Goal: Task Accomplishment & Management: Use online tool/utility

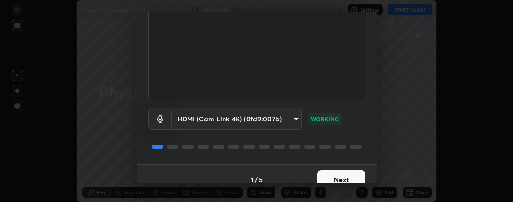
scroll to position [113, 0]
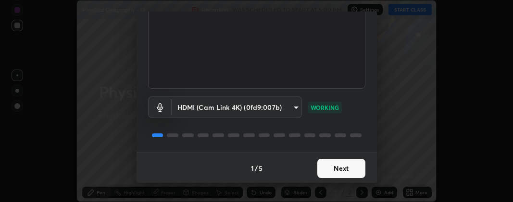
click at [332, 164] on button "Next" at bounding box center [341, 168] width 48 height 19
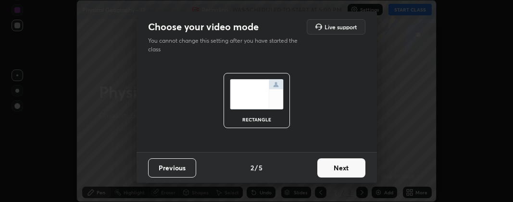
scroll to position [0, 0]
click at [336, 167] on button "Next" at bounding box center [341, 168] width 48 height 19
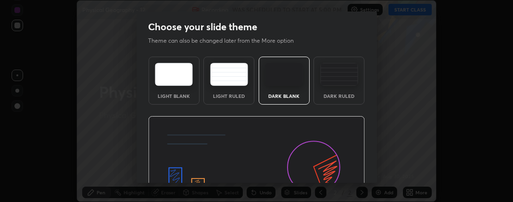
click at [339, 165] on img at bounding box center [256, 177] width 217 height 122
click at [342, 167] on img at bounding box center [256, 177] width 217 height 122
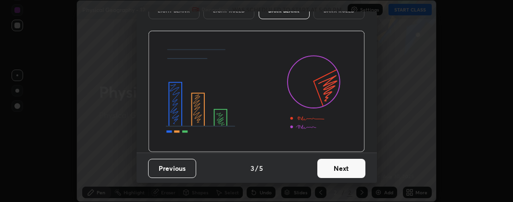
click at [341, 166] on button "Next" at bounding box center [341, 168] width 48 height 19
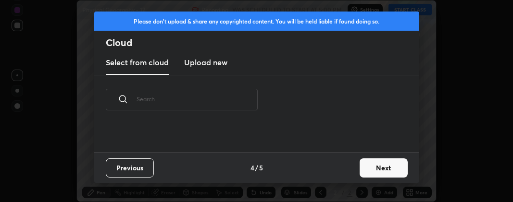
click at [343, 164] on div "Previous 4 / 5 Next" at bounding box center [256, 167] width 325 height 31
click at [345, 165] on div "Previous 4 / 5 Next" at bounding box center [256, 167] width 325 height 31
click at [373, 169] on button "Next" at bounding box center [384, 168] width 48 height 19
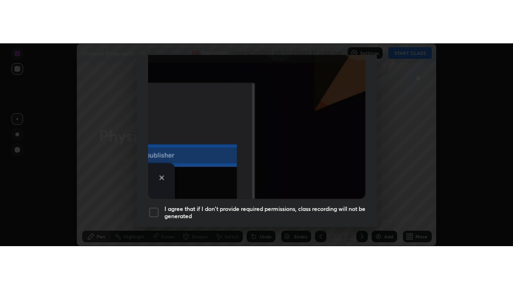
scroll to position [309, 0]
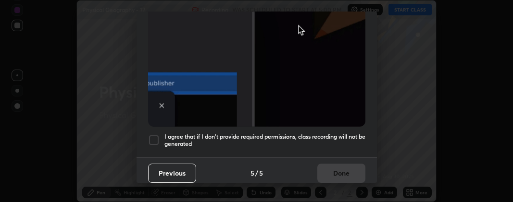
click at [153, 135] on div at bounding box center [154, 141] width 12 height 12
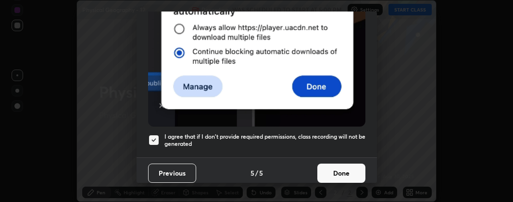
click at [330, 171] on button "Done" at bounding box center [341, 173] width 48 height 19
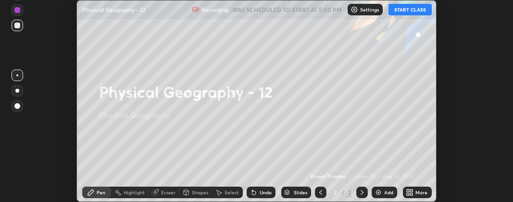
click at [407, 190] on icon at bounding box center [408, 191] width 2 height 2
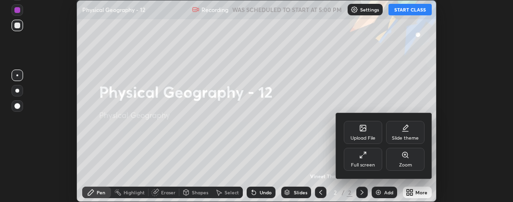
click at [363, 154] on icon at bounding box center [363, 155] width 8 height 8
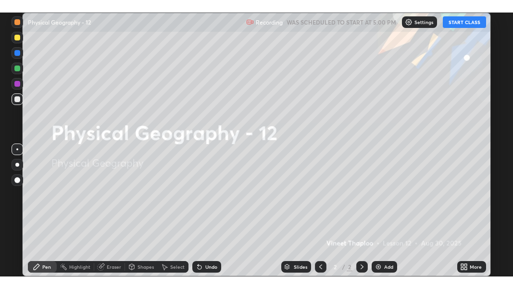
scroll to position [289, 513]
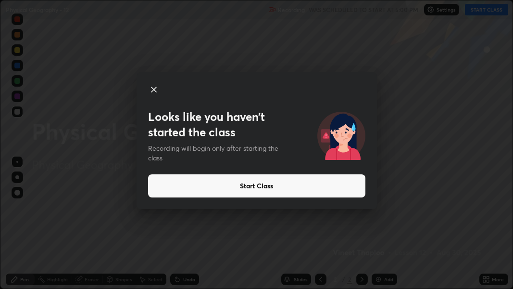
click at [152, 87] on icon at bounding box center [154, 90] width 12 height 12
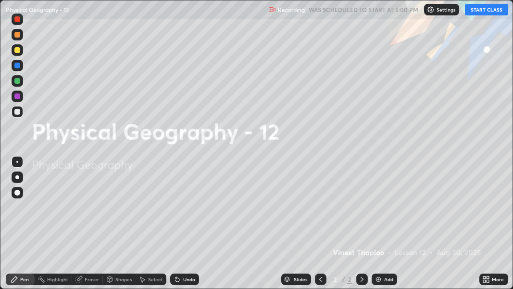
click at [484, 202] on icon at bounding box center [484, 277] width 2 height 2
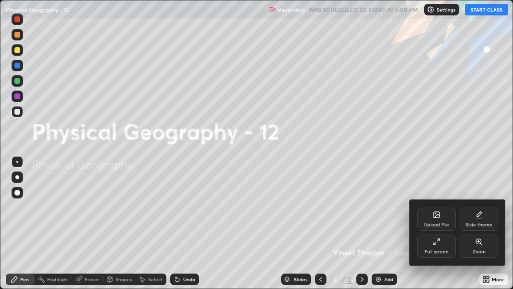
click at [439, 202] on div "Upload File" at bounding box center [436, 224] width 25 height 5
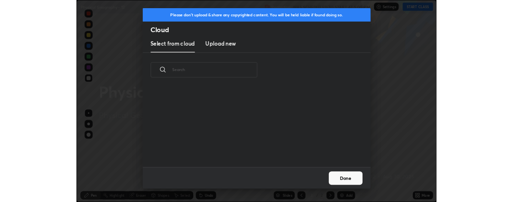
scroll to position [114, 308]
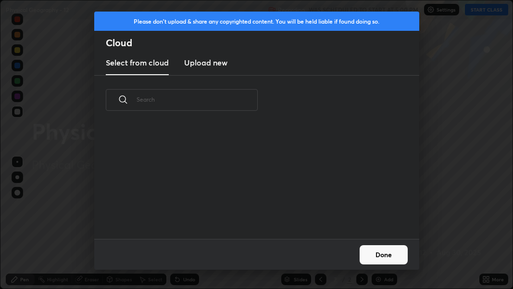
click at [205, 63] on h3 "Upload new" at bounding box center [205, 63] width 43 height 12
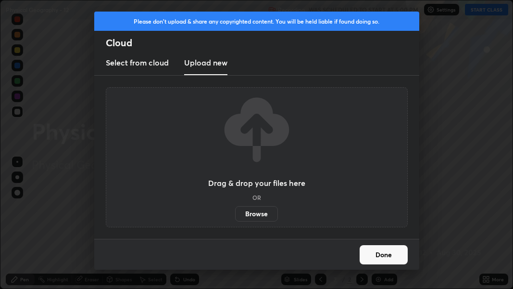
click at [250, 202] on label "Browse" at bounding box center [256, 213] width 43 height 15
click at [235, 202] on input "Browse" at bounding box center [235, 213] width 0 height 15
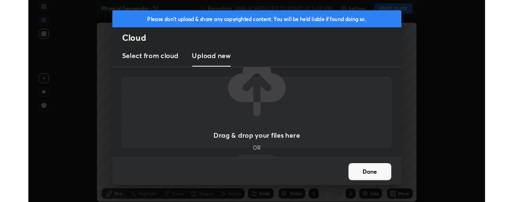
scroll to position [47890, 47580]
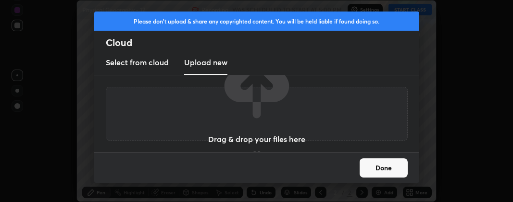
click at [255, 151] on h5 "OR" at bounding box center [256, 154] width 9 height 6
click at [256, 153] on div "Done" at bounding box center [256, 167] width 325 height 31
click at [258, 154] on div "Done" at bounding box center [256, 167] width 325 height 31
click at [215, 60] on h3 "Upload new" at bounding box center [205, 63] width 43 height 12
click at [259, 147] on div "Drag & drop your files here OR Browse" at bounding box center [256, 114] width 97 height 128
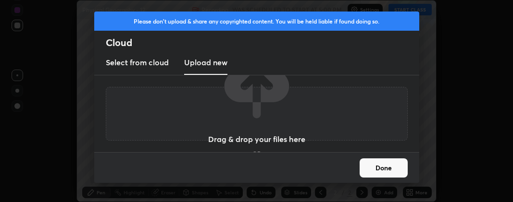
click at [258, 139] on h3 "Drag & drop your files here" at bounding box center [256, 140] width 97 height 8
click at [259, 140] on h3 "Drag & drop your files here" at bounding box center [256, 140] width 97 height 8
click at [368, 166] on button "Done" at bounding box center [384, 168] width 48 height 19
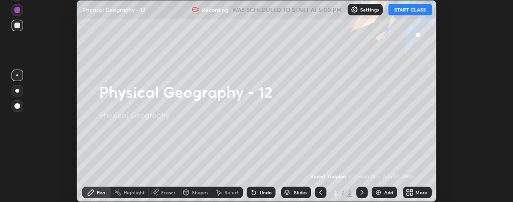
click at [409, 189] on icon at bounding box center [410, 193] width 8 height 8
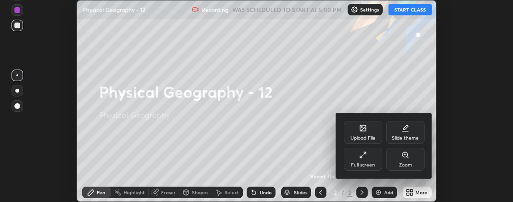
click at [364, 137] on div "Upload File" at bounding box center [363, 138] width 25 height 5
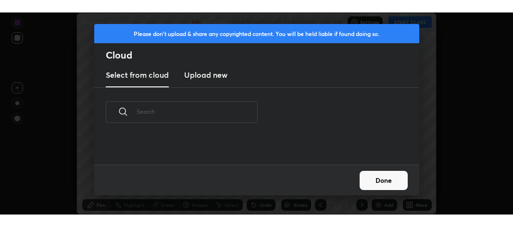
scroll to position [28, 308]
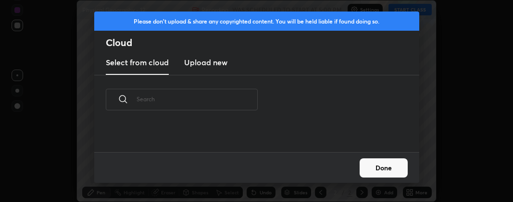
click at [213, 63] on h3 "Upload new" at bounding box center [205, 63] width 43 height 12
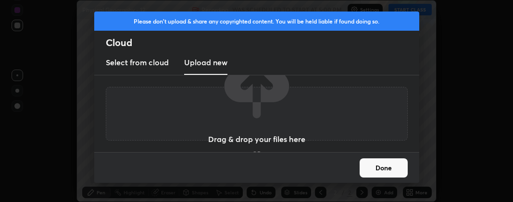
click at [258, 155] on div "Done" at bounding box center [256, 167] width 325 height 31
click at [257, 140] on h3 "Drag & drop your files here" at bounding box center [256, 140] width 97 height 8
click at [258, 148] on div "Drag & drop your files here OR Browse" at bounding box center [256, 114] width 97 height 128
click at [259, 154] on div "Done" at bounding box center [256, 167] width 325 height 31
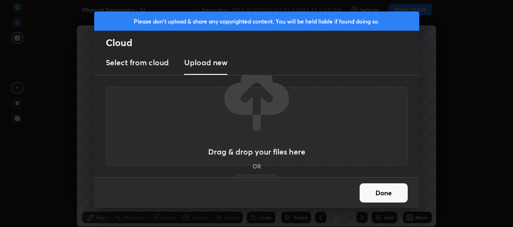
scroll to position [227, 513]
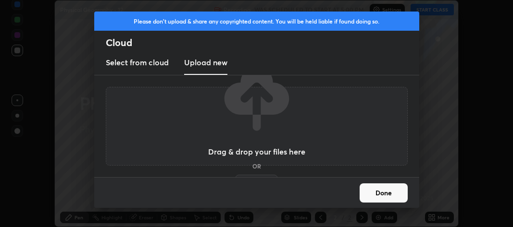
click at [255, 177] on label "Browse" at bounding box center [256, 182] width 43 height 15
click at [235, 177] on input "Browse" at bounding box center [235, 182] width 0 height 15
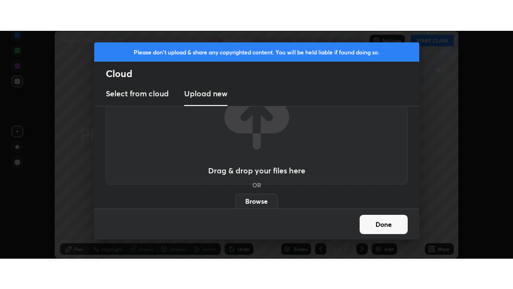
scroll to position [0, 0]
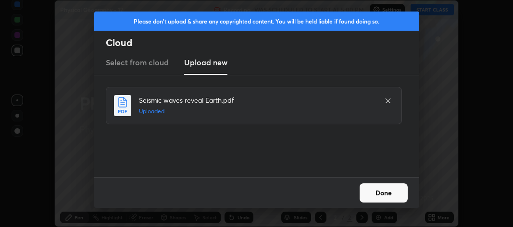
click at [380, 197] on button "Done" at bounding box center [384, 193] width 48 height 19
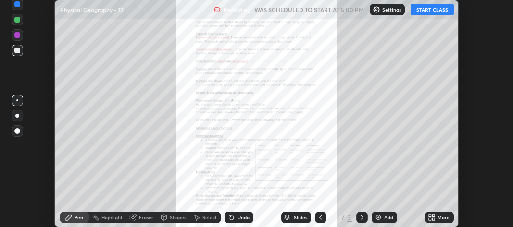
click at [361, 202] on icon at bounding box center [362, 218] width 8 height 8
click at [387, 202] on div "Add" at bounding box center [388, 217] width 9 height 5
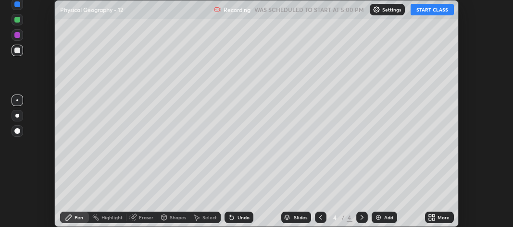
click at [433, 202] on icon at bounding box center [434, 219] width 2 height 2
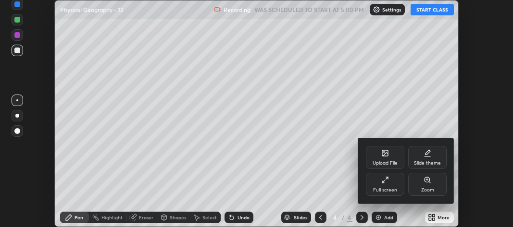
click at [389, 188] on div "Full screen" at bounding box center [385, 190] width 24 height 5
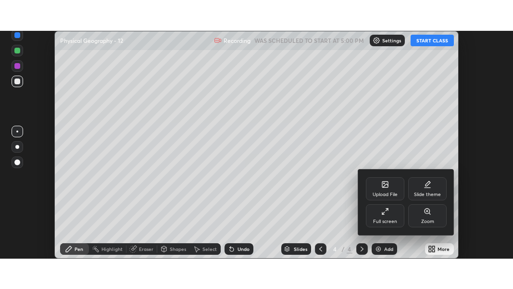
scroll to position [289, 513]
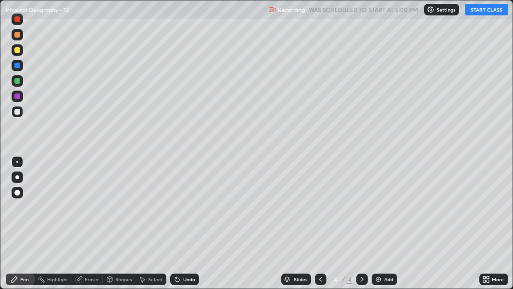
click at [488, 202] on icon at bounding box center [486, 279] width 8 height 8
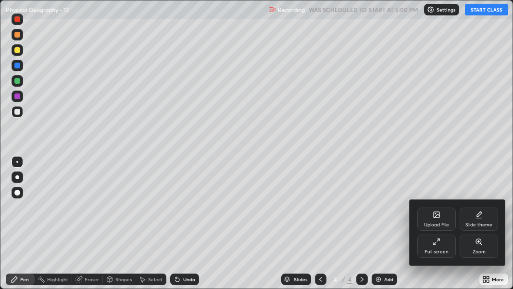
click at [437, 202] on div "Upload File" at bounding box center [436, 224] width 25 height 5
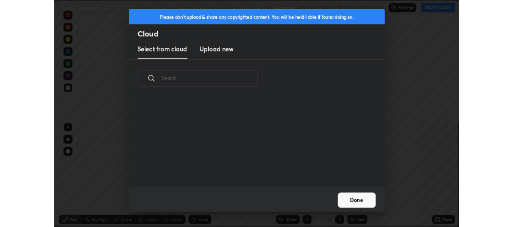
scroll to position [114, 308]
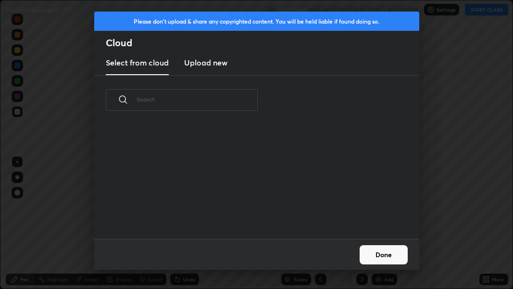
click at [220, 62] on h3 "Upload new" at bounding box center [205, 63] width 43 height 12
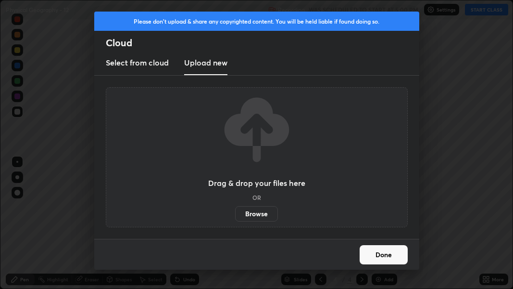
click at [253, 202] on label "Browse" at bounding box center [256, 213] width 43 height 15
click at [235, 202] on input "Browse" at bounding box center [235, 213] width 0 height 15
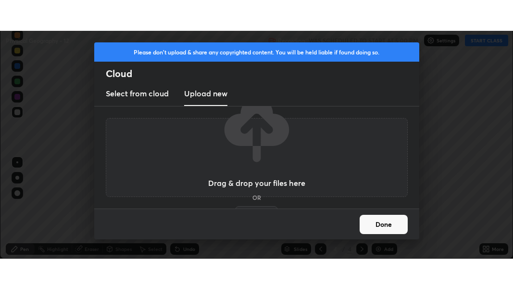
scroll to position [47865, 47580]
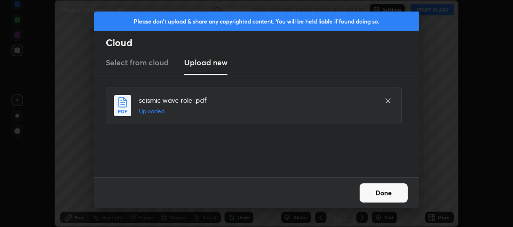
click at [388, 193] on button "Done" at bounding box center [384, 193] width 48 height 19
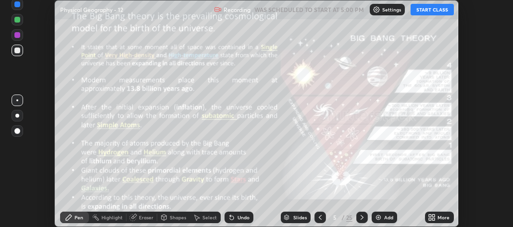
click at [362, 202] on icon at bounding box center [362, 217] width 3 height 5
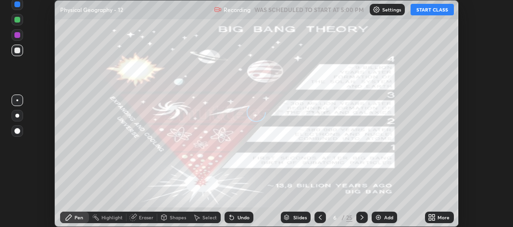
click at [387, 202] on div "Add" at bounding box center [388, 217] width 9 height 5
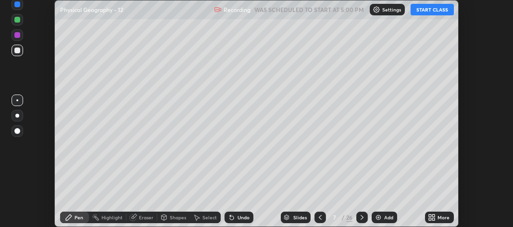
click at [440, 202] on div "More" at bounding box center [444, 217] width 12 height 5
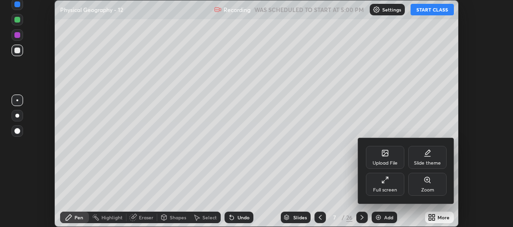
click at [391, 186] on div "Full screen" at bounding box center [385, 184] width 38 height 23
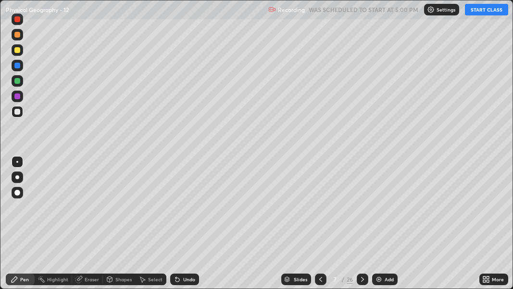
scroll to position [289, 513]
click at [473, 12] on button "START CLASS" at bounding box center [486, 10] width 43 height 12
click at [19, 193] on div at bounding box center [17, 192] width 6 height 6
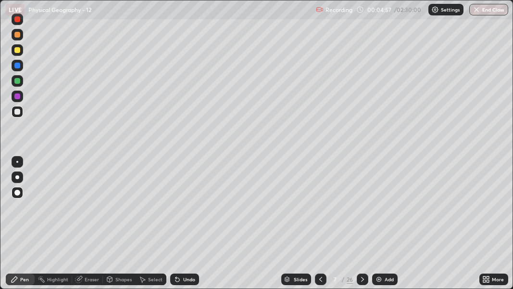
click at [296, 202] on div "Slides" at bounding box center [300, 279] width 13 height 5
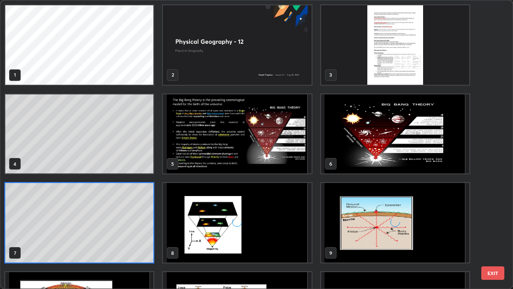
scroll to position [285, 507]
click at [253, 145] on img "grid" at bounding box center [238, 133] width 148 height 79
click at [253, 144] on img "grid" at bounding box center [238, 133] width 148 height 79
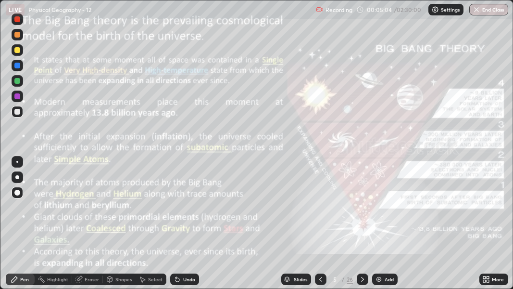
click at [361, 202] on icon at bounding box center [362, 279] width 3 height 5
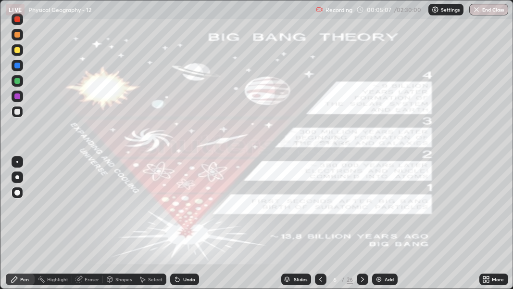
click at [357, 202] on div at bounding box center [363, 279] width 12 height 12
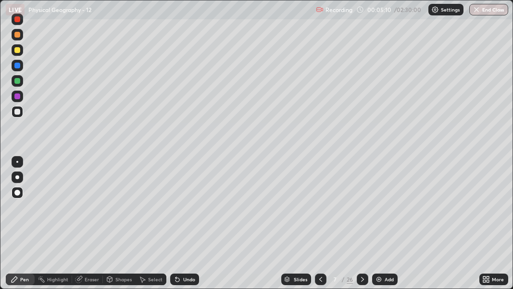
click at [298, 202] on div "Slides" at bounding box center [300, 279] width 13 height 5
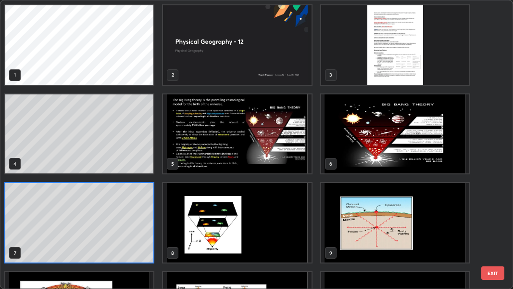
click at [275, 202] on img "grid" at bounding box center [238, 222] width 148 height 79
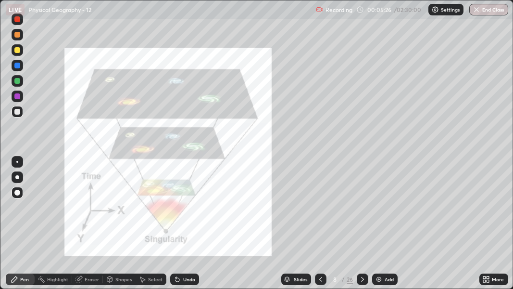
click at [181, 202] on div "Undo" at bounding box center [184, 279] width 29 height 12
click at [362, 202] on icon at bounding box center [363, 279] width 8 height 8
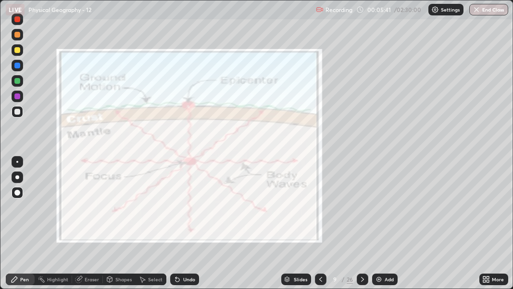
click at [296, 202] on div "Slides" at bounding box center [300, 279] width 13 height 5
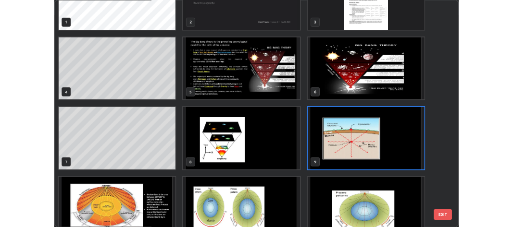
scroll to position [47, 0]
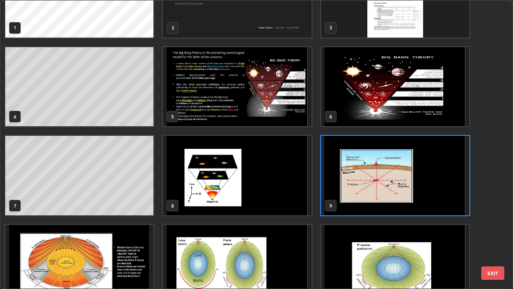
click at [396, 188] on img "grid" at bounding box center [395, 175] width 148 height 79
click at [397, 187] on img "grid" at bounding box center [395, 175] width 148 height 79
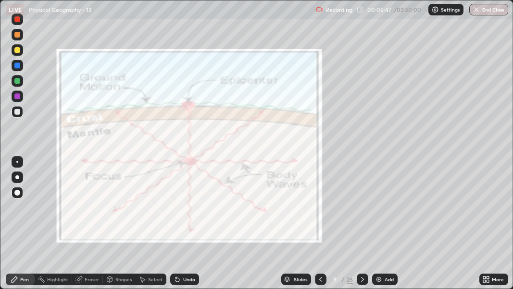
click at [386, 202] on div "Add" at bounding box center [389, 279] width 9 height 5
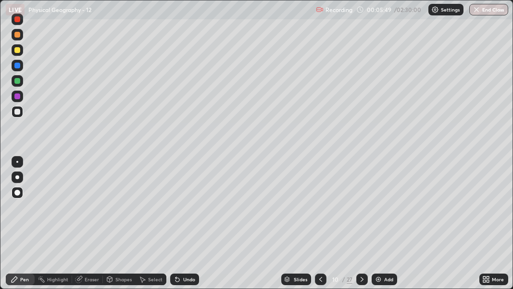
click at [20, 178] on div at bounding box center [18, 177] width 12 height 12
click at [117, 202] on div "Shapes" at bounding box center [123, 279] width 16 height 5
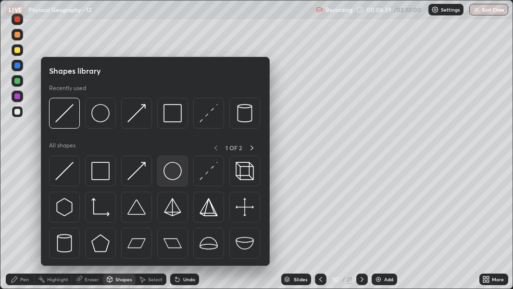
click at [171, 173] on img at bounding box center [173, 171] width 18 height 18
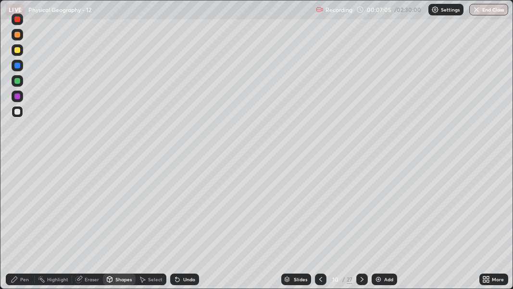
click at [151, 202] on div "Select" at bounding box center [151, 279] width 31 height 12
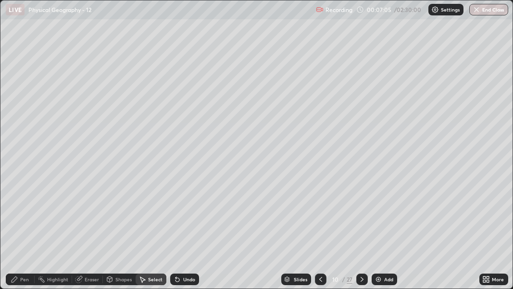
click at [181, 186] on div "0 ° Undo Copy Duplicate Duplicate to new slide Delete" at bounding box center [256, 144] width 512 height 288
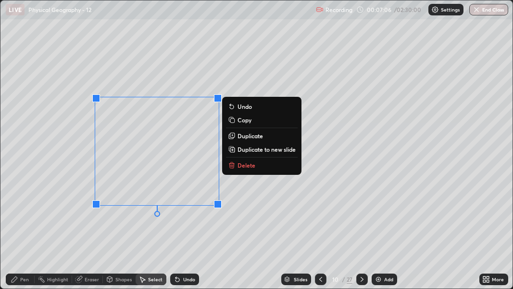
click at [149, 202] on div "0 ° Undo Copy Duplicate Duplicate to new slide Delete" at bounding box center [256, 144] width 512 height 288
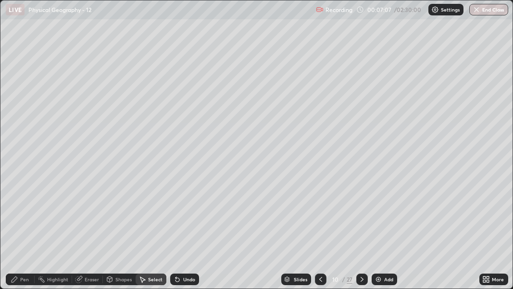
click at [0, 0] on p "Delete" at bounding box center [0, 0] width 0 height 0
click at [186, 202] on div "Undo" at bounding box center [189, 279] width 12 height 5
click at [0, 0] on p "Delete" at bounding box center [0, 0] width 0 height 0
click at [183, 202] on div "Undo" at bounding box center [189, 279] width 12 height 5
click at [170, 118] on div "0 ° Undo Copy Duplicate Duplicate to new slide Delete" at bounding box center [256, 144] width 512 height 288
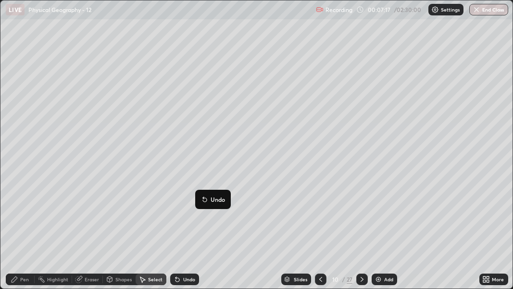
click at [116, 202] on div "0 ° Undo Copy Duplicate Duplicate to new slide Delete" at bounding box center [256, 144] width 512 height 288
click at [25, 202] on div "Pen" at bounding box center [24, 279] width 9 height 5
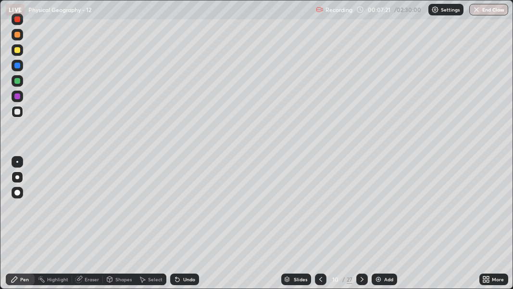
click at [17, 177] on div at bounding box center [17, 177] width 4 height 4
click at [189, 202] on div "Undo" at bounding box center [189, 279] width 12 height 5
click at [193, 202] on div "Undo" at bounding box center [184, 279] width 29 height 12
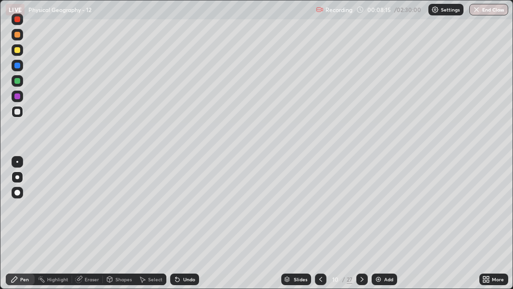
click at [124, 202] on div "Shapes" at bounding box center [123, 279] width 16 height 5
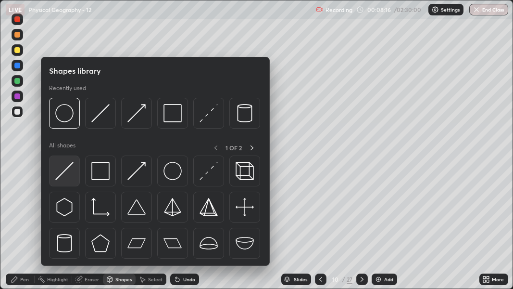
click at [67, 168] on img at bounding box center [64, 171] width 18 height 18
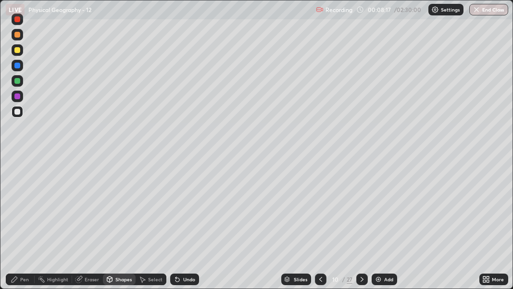
click at [114, 202] on div "Shapes" at bounding box center [119, 279] width 33 height 12
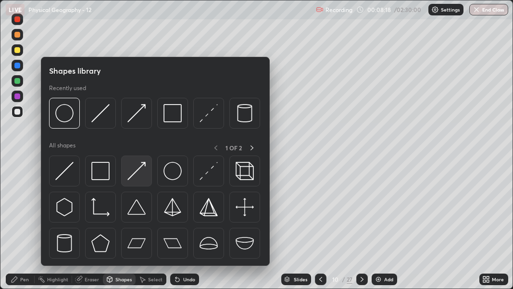
click at [139, 167] on img at bounding box center [136, 171] width 18 height 18
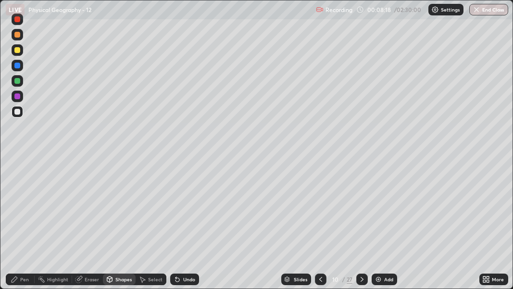
click at [16, 79] on div at bounding box center [17, 81] width 6 height 6
click at [21, 202] on div "Pen" at bounding box center [24, 279] width 9 height 5
click at [17, 177] on div at bounding box center [17, 177] width 4 height 4
click at [16, 113] on div at bounding box center [17, 112] width 6 height 6
click at [186, 202] on div "Undo" at bounding box center [189, 279] width 12 height 5
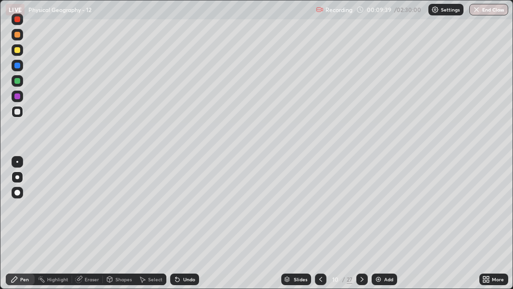
click at [16, 20] on div at bounding box center [17, 19] width 6 height 6
click at [17, 95] on div at bounding box center [17, 96] width 6 height 6
click at [18, 51] on div at bounding box center [17, 50] width 6 height 6
click at [18, 64] on div at bounding box center [17, 66] width 6 height 6
click at [179, 202] on icon at bounding box center [178, 279] width 8 height 8
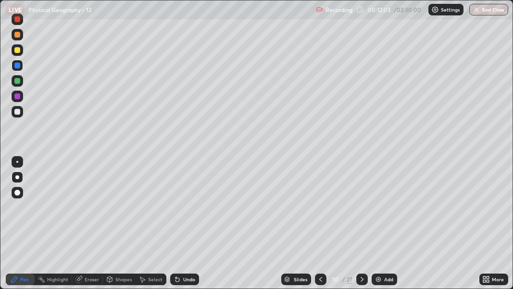
click at [180, 202] on div "Undo" at bounding box center [184, 279] width 29 height 12
click at [183, 202] on div "Undo" at bounding box center [189, 279] width 12 height 5
click at [16, 66] on div at bounding box center [17, 66] width 6 height 6
click at [119, 202] on div "Shapes" at bounding box center [123, 279] width 16 height 5
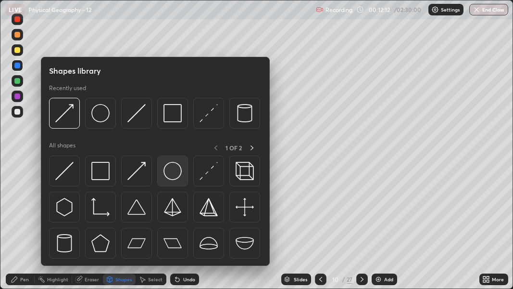
click at [172, 170] on img at bounding box center [173, 171] width 18 height 18
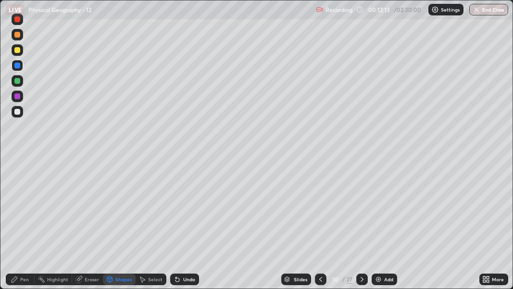
click at [17, 113] on div at bounding box center [17, 112] width 6 height 6
click at [156, 202] on div "Select" at bounding box center [155, 279] width 14 height 5
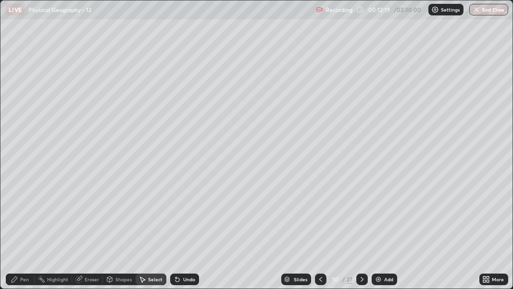
click at [0, 0] on button "Duplicate" at bounding box center [0, 0] width 0 height 0
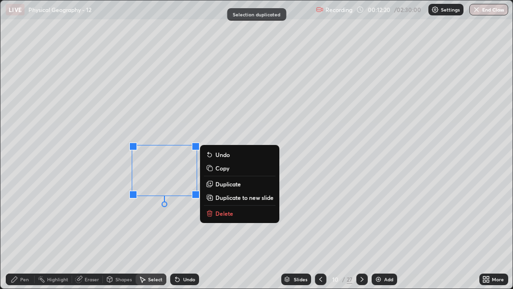
click at [186, 202] on div "Undo" at bounding box center [189, 279] width 12 height 5
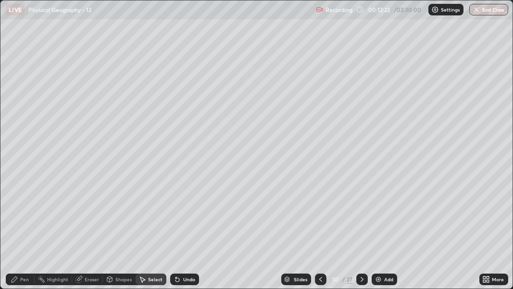
click at [0, 0] on icon at bounding box center [0, 0] width 0 height 0
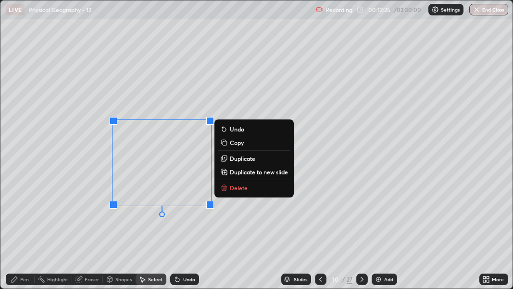
click at [183, 202] on div "Undo" at bounding box center [189, 279] width 12 height 5
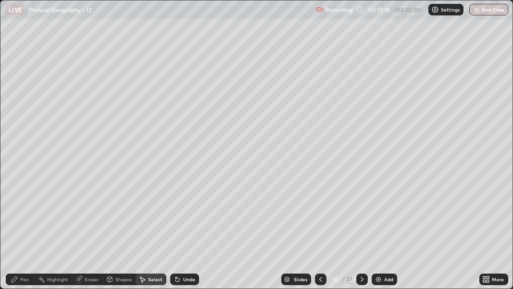
click at [183, 202] on div "Undo" at bounding box center [189, 279] width 12 height 5
click at [184, 202] on div "Undo" at bounding box center [189, 279] width 12 height 5
click at [21, 202] on div "Pen" at bounding box center [24, 279] width 9 height 5
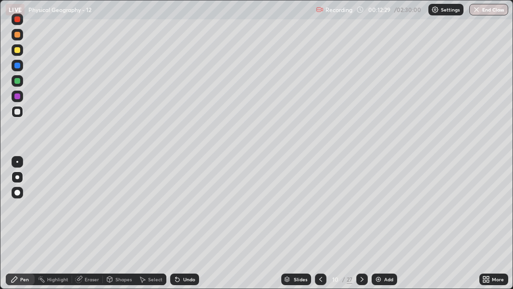
click at [17, 194] on div at bounding box center [17, 192] width 6 height 6
click at [16, 177] on div at bounding box center [17, 177] width 4 height 4
click at [18, 53] on div at bounding box center [18, 50] width 12 height 12
click at [60, 202] on div "Highlight" at bounding box center [57, 279] width 21 height 5
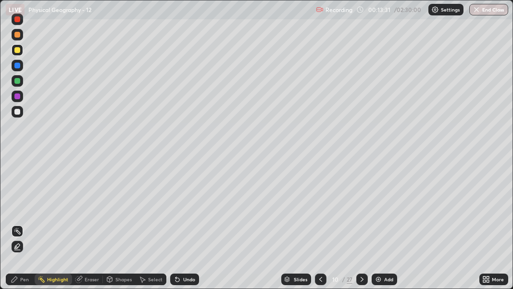
click at [20, 202] on icon at bounding box center [17, 246] width 8 height 8
click at [16, 82] on div at bounding box center [17, 81] width 6 height 6
click at [18, 49] on div at bounding box center [17, 50] width 6 height 6
click at [22, 202] on div "Pen" at bounding box center [24, 279] width 9 height 5
click at [17, 192] on div at bounding box center [17, 192] width 6 height 6
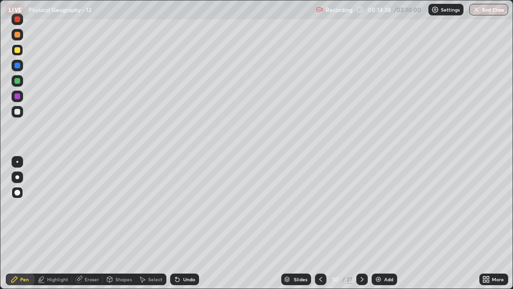
click at [18, 112] on div at bounding box center [17, 112] width 6 height 6
click at [18, 192] on div at bounding box center [17, 192] width 6 height 6
click at [185, 202] on div "Undo" at bounding box center [189, 279] width 12 height 5
click at [187, 202] on div "Undo" at bounding box center [189, 279] width 12 height 5
click at [188, 202] on div "Undo" at bounding box center [184, 279] width 29 height 12
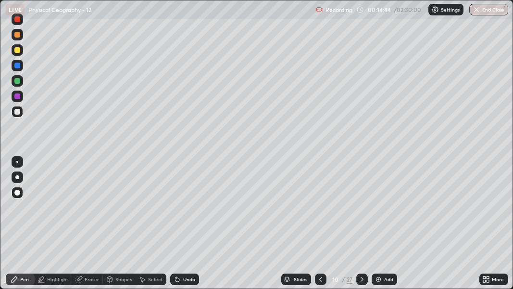
click at [187, 202] on div "Undo" at bounding box center [189, 279] width 12 height 5
click at [187, 202] on div "Undo" at bounding box center [184, 279] width 29 height 12
click at [16, 48] on div at bounding box center [17, 50] width 6 height 6
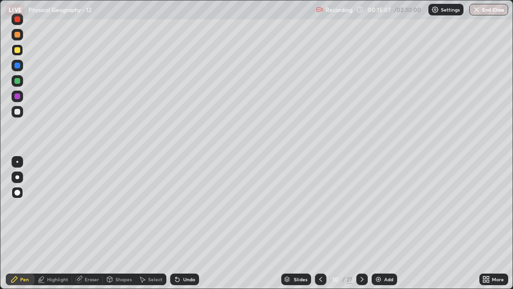
click at [17, 177] on div at bounding box center [17, 177] width 4 height 4
click at [56, 202] on div "Highlight" at bounding box center [57, 279] width 21 height 5
click at [16, 202] on icon at bounding box center [17, 246] width 2 height 2
click at [16, 97] on div at bounding box center [17, 96] width 6 height 6
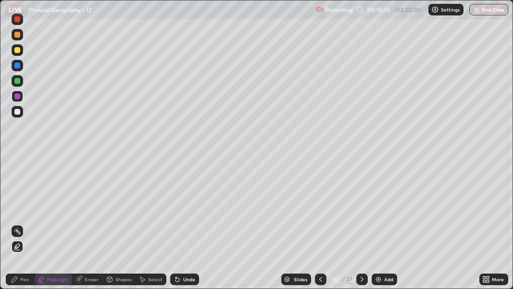
click at [23, 202] on div "Pen" at bounding box center [24, 279] width 9 height 5
click at [17, 191] on div at bounding box center [17, 192] width 6 height 6
click at [17, 193] on div at bounding box center [17, 192] width 6 height 6
click at [17, 113] on div at bounding box center [17, 112] width 6 height 6
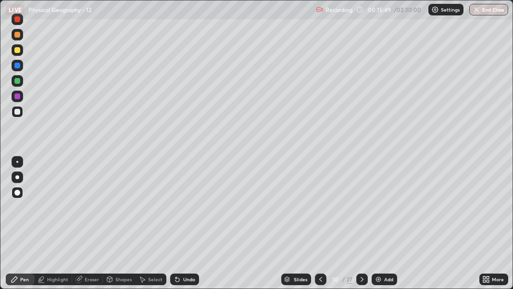
click at [24, 202] on div "Pen" at bounding box center [20, 279] width 29 height 12
click at [17, 177] on div at bounding box center [17, 177] width 4 height 4
click at [17, 50] on div at bounding box center [17, 50] width 6 height 6
click at [17, 47] on div at bounding box center [18, 50] width 12 height 12
click at [16, 21] on div at bounding box center [17, 19] width 6 height 6
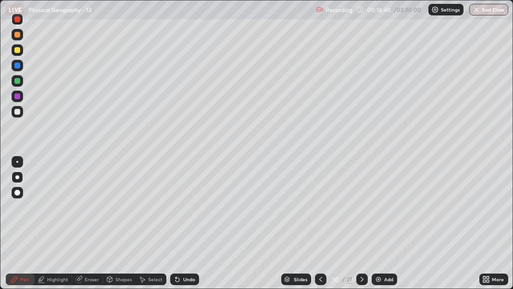
click at [18, 64] on div at bounding box center [17, 66] width 6 height 6
click at [19, 50] on div at bounding box center [17, 50] width 6 height 6
click at [15, 19] on div at bounding box center [17, 19] width 6 height 6
click at [189, 202] on div "Undo" at bounding box center [189, 279] width 12 height 5
click at [58, 202] on div "Highlight" at bounding box center [57, 279] width 21 height 5
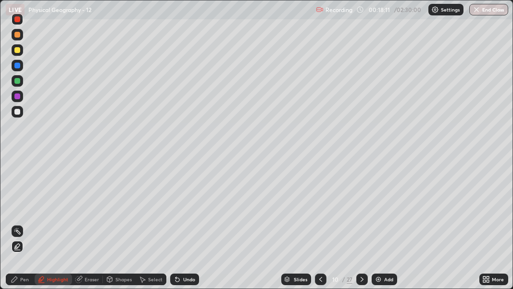
click at [17, 202] on icon at bounding box center [17, 246] width 8 height 8
click at [20, 50] on div at bounding box center [17, 50] width 6 height 6
click at [17, 20] on div at bounding box center [17, 19] width 6 height 6
click at [22, 202] on div "Pen" at bounding box center [24, 279] width 9 height 5
click at [18, 176] on div at bounding box center [17, 177] width 4 height 4
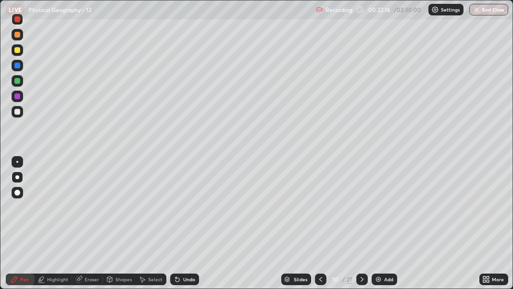
click at [18, 50] on div at bounding box center [17, 50] width 6 height 6
click at [16, 65] on div at bounding box center [17, 66] width 6 height 6
click at [189, 202] on div "Undo" at bounding box center [184, 279] width 29 height 12
click at [19, 193] on div at bounding box center [17, 192] width 6 height 6
click at [17, 94] on div at bounding box center [17, 96] width 6 height 6
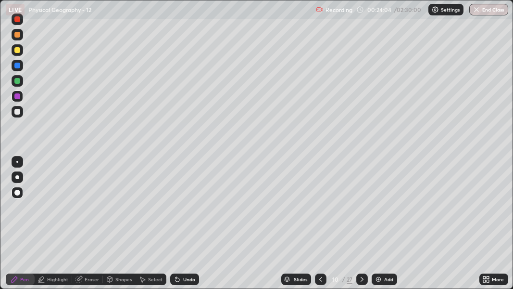
click at [18, 110] on div at bounding box center [17, 112] width 6 height 6
click at [55, 202] on div "Highlight" at bounding box center [57, 279] width 21 height 5
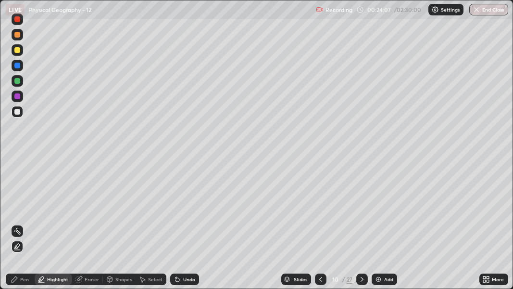
click at [18, 202] on div at bounding box center [18, 246] width 12 height 12
click at [19, 110] on div at bounding box center [17, 112] width 6 height 6
click at [25, 202] on div "Pen" at bounding box center [24, 279] width 9 height 5
click at [17, 192] on div at bounding box center [17, 192] width 6 height 6
click at [489, 202] on icon at bounding box center [488, 280] width 2 height 2
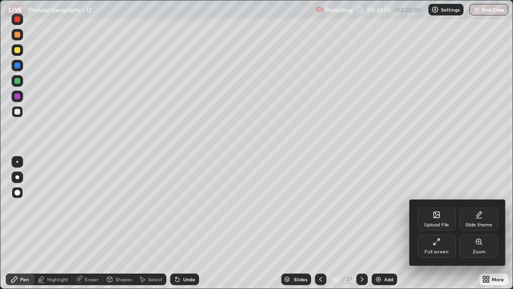
click at [430, 202] on div "Full screen" at bounding box center [437, 251] width 24 height 5
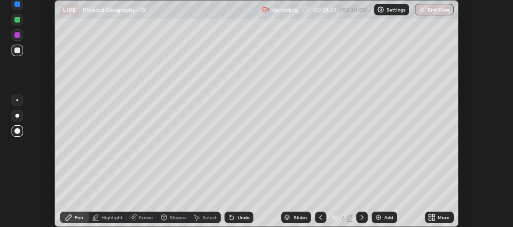
scroll to position [47865, 47580]
click at [296, 202] on div "Slides" at bounding box center [300, 217] width 13 height 5
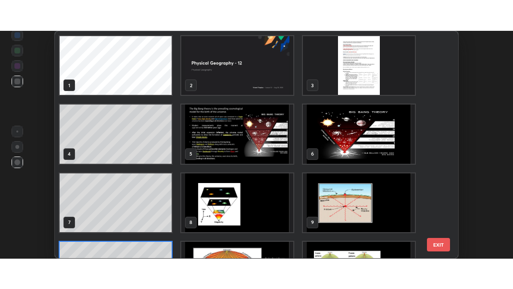
scroll to position [224, 399]
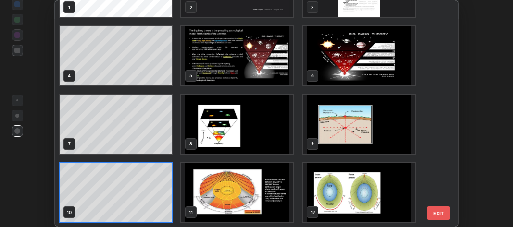
click at [353, 188] on img "grid" at bounding box center [359, 193] width 112 height 59
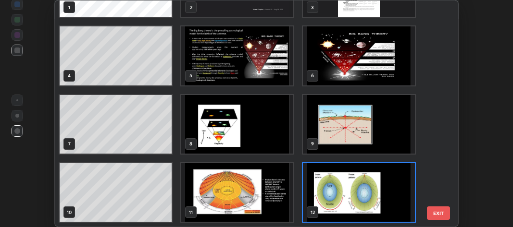
click at [355, 189] on img "grid" at bounding box center [359, 193] width 112 height 59
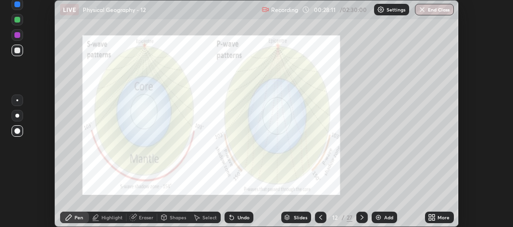
click at [320, 202] on icon at bounding box center [321, 218] width 8 height 8
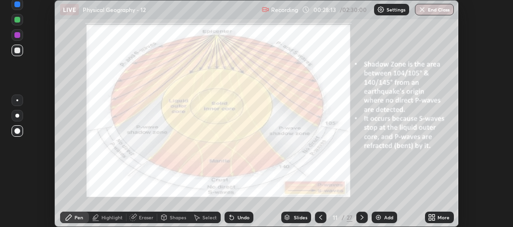
click at [445, 202] on div "More" at bounding box center [444, 217] width 12 height 5
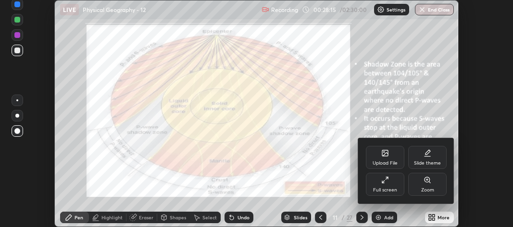
click at [396, 187] on div "Full screen" at bounding box center [385, 184] width 38 height 23
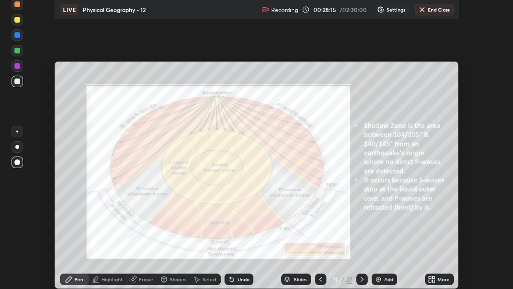
scroll to position [289, 513]
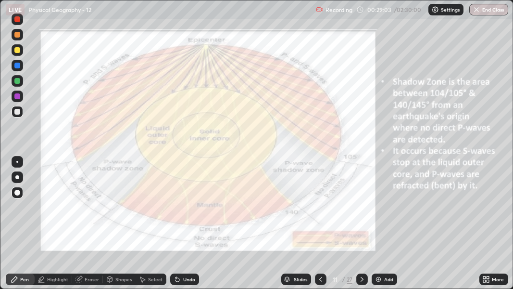
click at [361, 202] on icon at bounding box center [362, 279] width 8 height 8
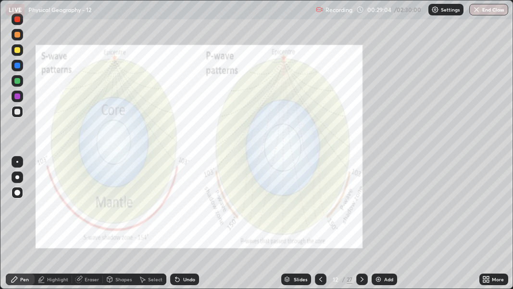
click at [361, 202] on icon at bounding box center [362, 279] width 8 height 8
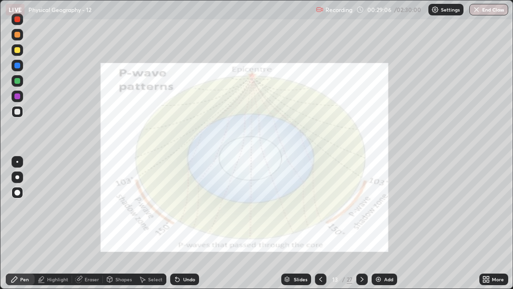
click at [301, 202] on div "Slides" at bounding box center [300, 279] width 13 height 5
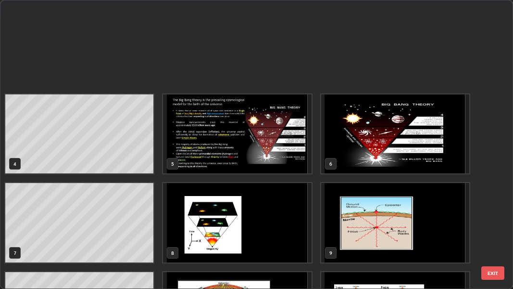
scroll to position [285, 507]
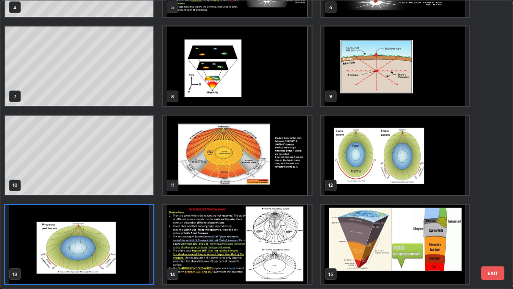
click at [246, 202] on img "grid" at bounding box center [238, 243] width 148 height 79
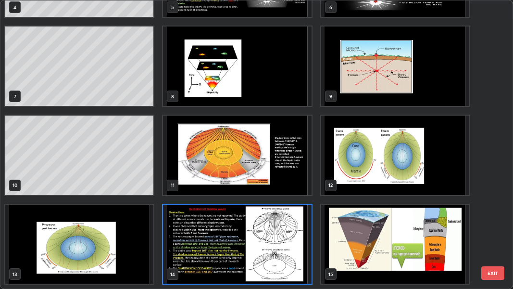
click at [245, 202] on img "grid" at bounding box center [238, 243] width 148 height 79
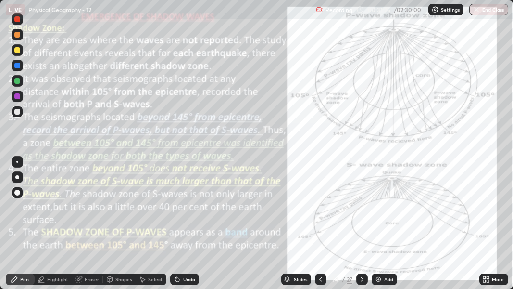
click at [299, 202] on div "Slides" at bounding box center [300, 279] width 13 height 5
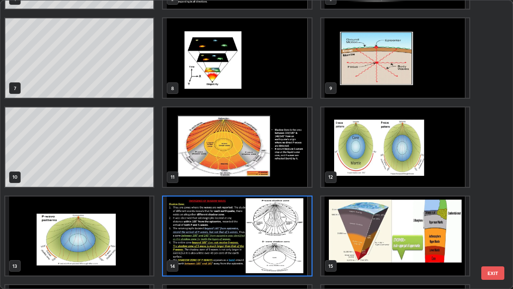
scroll to position [170, 0]
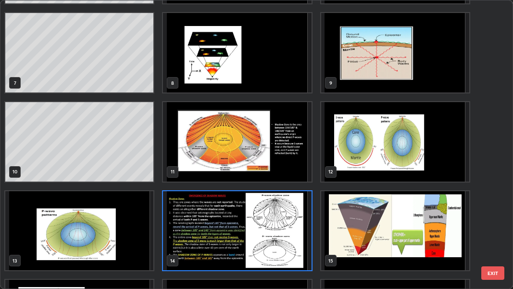
click at [388, 202] on img "grid" at bounding box center [395, 230] width 148 height 79
click at [391, 202] on img "grid" at bounding box center [395, 230] width 148 height 79
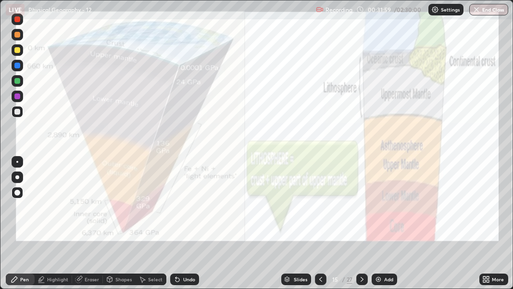
click at [300, 202] on div "Slides" at bounding box center [300, 279] width 13 height 5
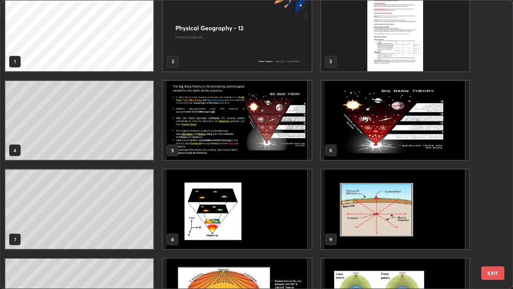
scroll to position [0, 0]
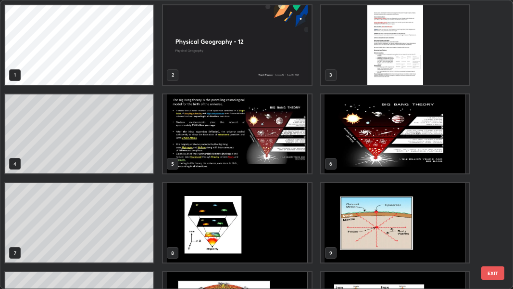
click at [389, 70] on img "grid" at bounding box center [395, 44] width 148 height 79
click at [387, 69] on img "grid" at bounding box center [395, 44] width 148 height 79
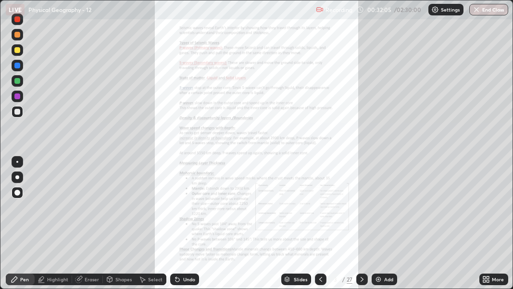
click at [493, 202] on div "More" at bounding box center [493, 279] width 29 height 12
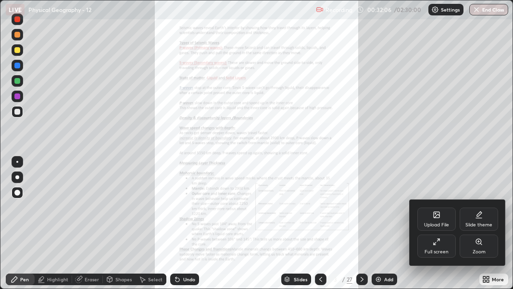
click at [479, 202] on icon at bounding box center [478, 241] width 5 height 5
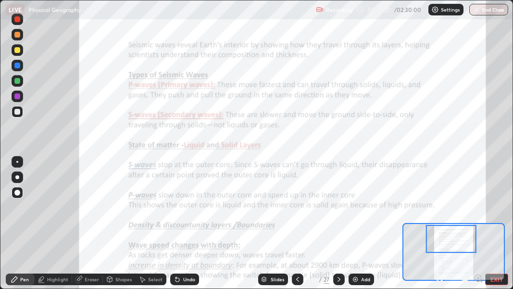
click at [18, 83] on div at bounding box center [17, 81] width 6 height 6
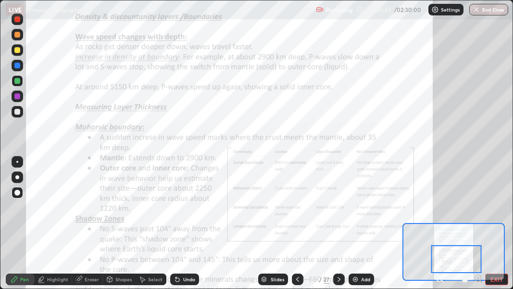
click at [456, 202] on div at bounding box center [456, 259] width 50 height 28
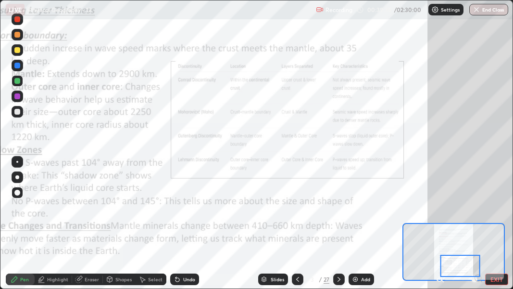
click at [125, 202] on div "Shapes" at bounding box center [123, 279] width 16 height 5
click at [189, 202] on div "Undo" at bounding box center [189, 279] width 12 height 5
click at [57, 202] on div "Highlight" at bounding box center [57, 279] width 21 height 5
click at [16, 50] on div at bounding box center [17, 50] width 6 height 6
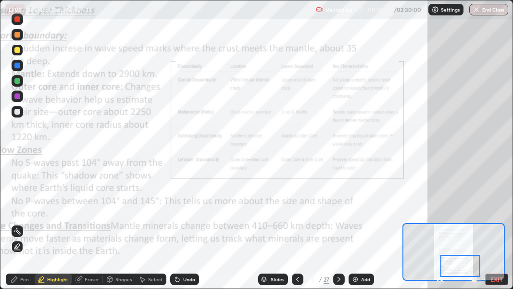
click at [88, 202] on div "Eraser" at bounding box center [92, 279] width 14 height 5
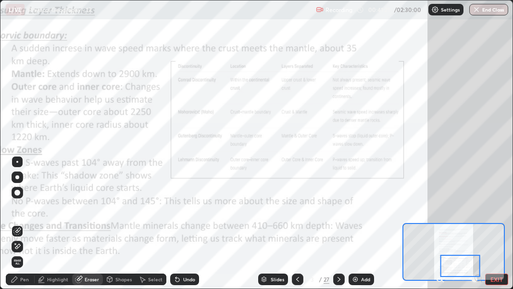
click at [17, 202] on span "Erase all" at bounding box center [17, 262] width 11 height 6
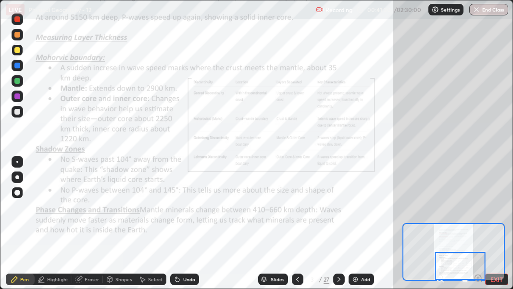
click at [16, 81] on div at bounding box center [17, 81] width 6 height 6
click at [88, 202] on div "Eraser" at bounding box center [92, 279] width 14 height 5
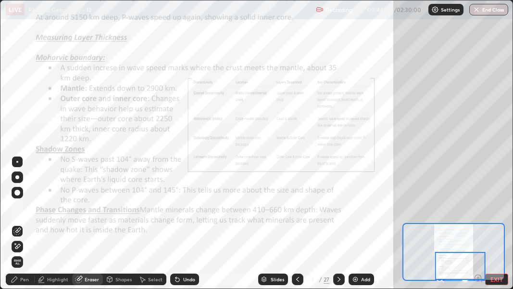
click at [18, 202] on span "Erase all" at bounding box center [17, 262] width 11 height 6
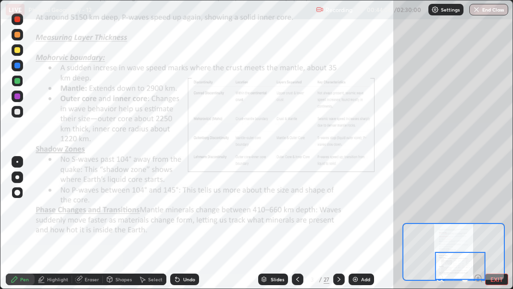
click at [488, 202] on button "EXIT" at bounding box center [496, 279] width 23 height 12
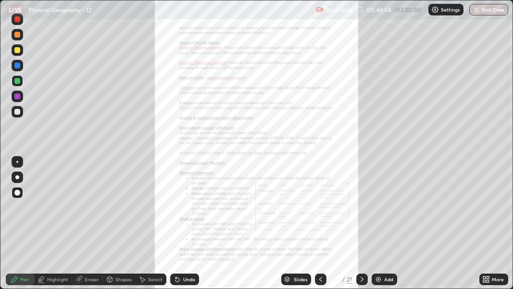
click at [363, 202] on icon at bounding box center [362, 279] width 8 height 8
click at [361, 202] on icon at bounding box center [362, 279] width 8 height 8
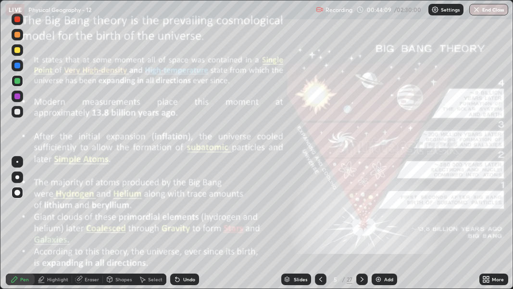
click at [360, 202] on icon at bounding box center [362, 279] width 8 height 8
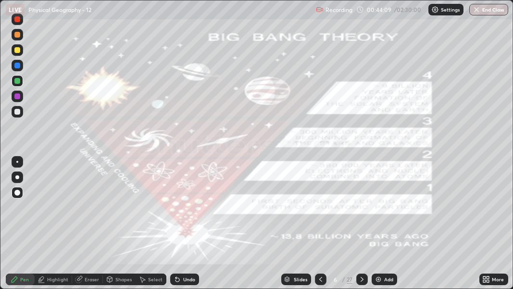
click at [360, 202] on icon at bounding box center [362, 279] width 8 height 8
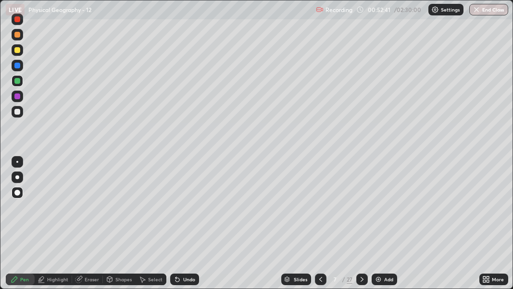
click at [294, 202] on div "Slides" at bounding box center [300, 279] width 13 height 5
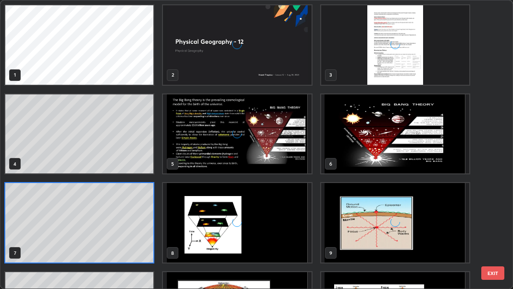
scroll to position [285, 507]
click at [384, 62] on img "grid" at bounding box center [395, 44] width 148 height 79
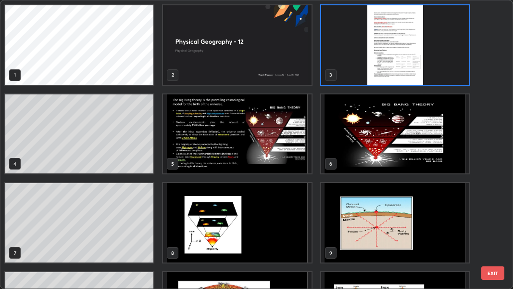
click at [382, 62] on img "grid" at bounding box center [395, 44] width 148 height 79
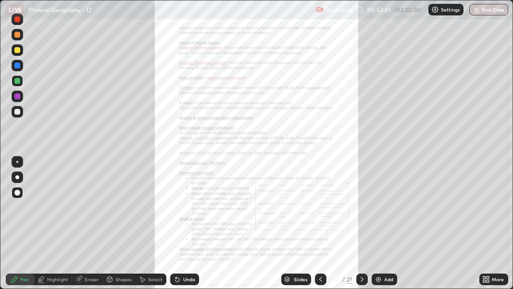
click at [361, 202] on icon at bounding box center [362, 279] width 8 height 8
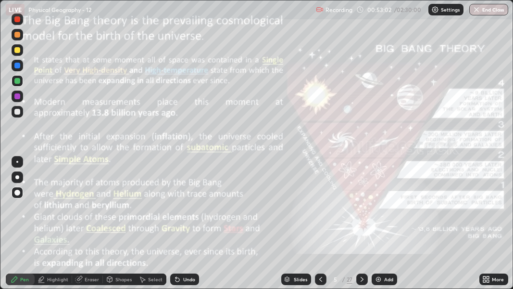
click at [361, 202] on icon at bounding box center [362, 279] width 3 height 5
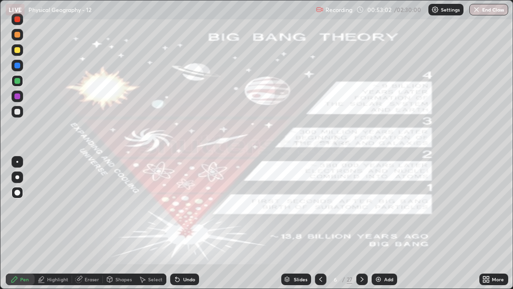
click at [361, 202] on icon at bounding box center [362, 279] width 8 height 8
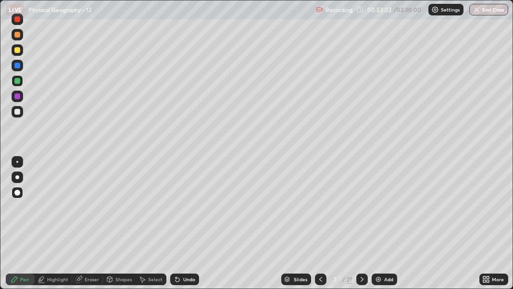
click at [360, 202] on icon at bounding box center [362, 279] width 8 height 8
click at [362, 202] on div at bounding box center [362, 279] width 12 height 12
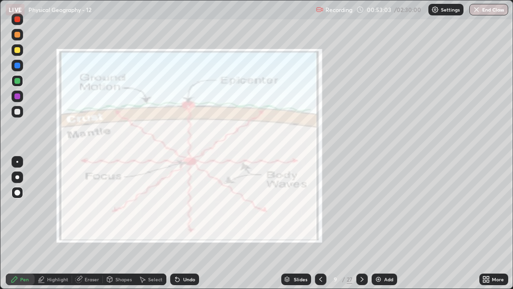
click at [361, 202] on icon at bounding box center [362, 279] width 8 height 8
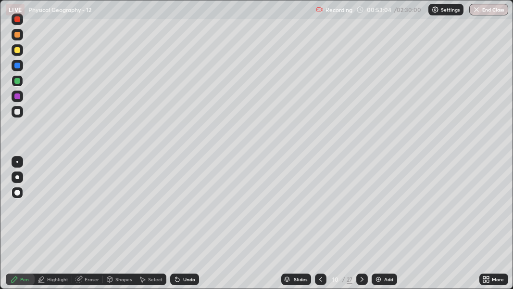
click at [361, 202] on icon at bounding box center [362, 279] width 8 height 8
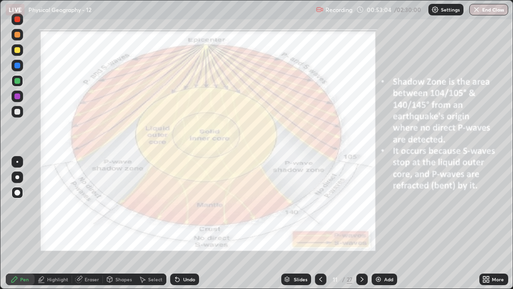
click at [361, 202] on icon at bounding box center [362, 279] width 8 height 8
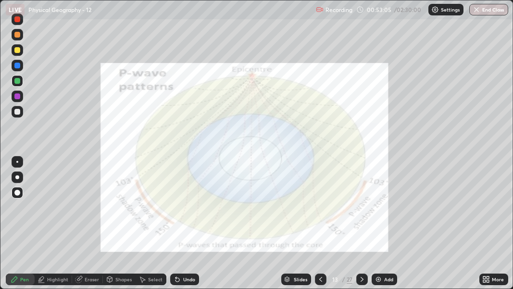
click at [360, 202] on icon at bounding box center [362, 279] width 8 height 8
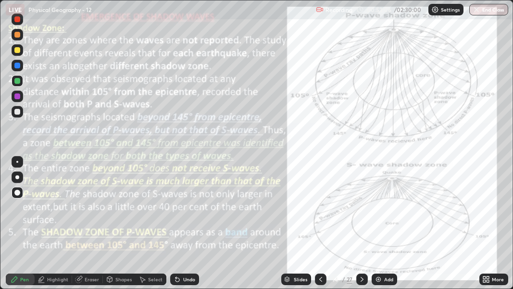
click at [291, 202] on div "Slides" at bounding box center [296, 279] width 30 height 12
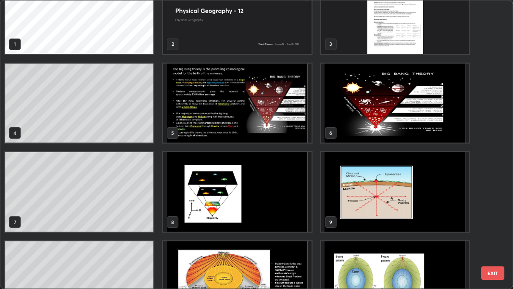
scroll to position [0, 0]
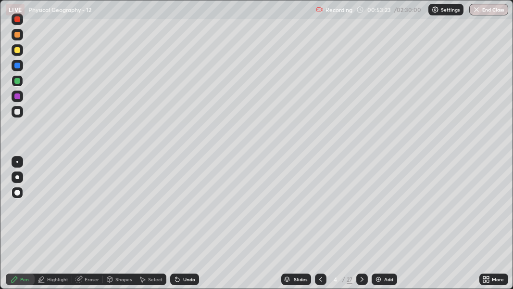
click at [16, 66] on div at bounding box center [17, 66] width 6 height 6
click at [89, 202] on div "Eraser" at bounding box center [92, 279] width 14 height 5
click at [88, 202] on div "Eraser" at bounding box center [92, 279] width 14 height 5
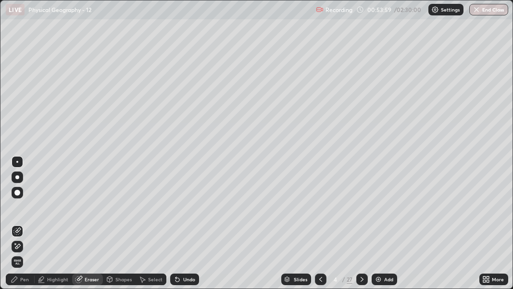
click at [18, 202] on span "Erase all" at bounding box center [17, 262] width 11 height 6
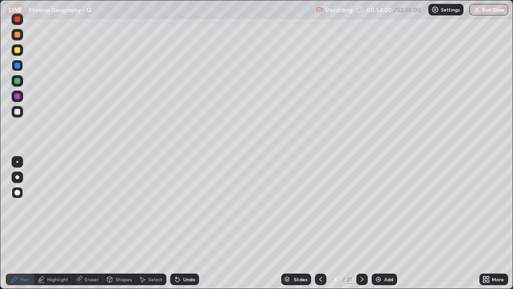
click at [22, 202] on div "Pen" at bounding box center [24, 279] width 9 height 5
click at [19, 194] on div at bounding box center [17, 192] width 6 height 6
click at [18, 34] on div at bounding box center [17, 35] width 6 height 6
click at [125, 202] on div "Shapes" at bounding box center [123, 279] width 16 height 5
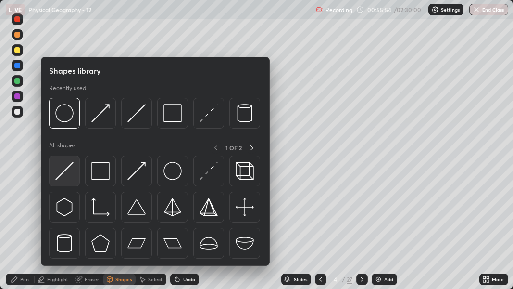
click at [69, 164] on img at bounding box center [64, 171] width 18 height 18
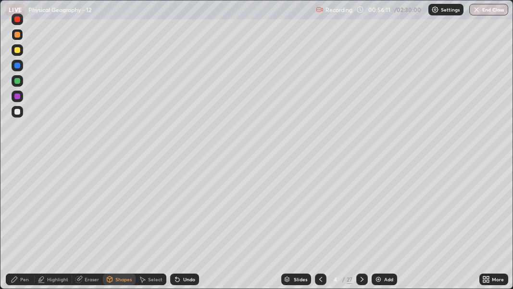
click at [24, 202] on div "Pen" at bounding box center [24, 279] width 9 height 5
click at [17, 193] on div at bounding box center [17, 192] width 6 height 6
click at [16, 40] on div at bounding box center [18, 35] width 12 height 12
click at [18, 66] on div at bounding box center [17, 66] width 6 height 6
click at [19, 64] on div at bounding box center [17, 66] width 6 height 6
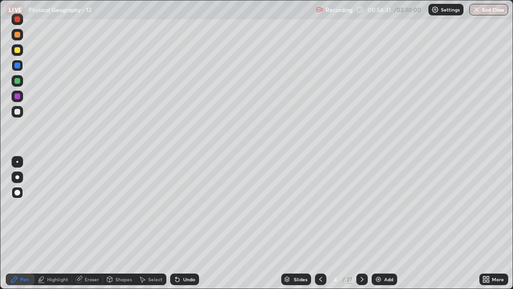
click at [19, 34] on div at bounding box center [17, 35] width 6 height 6
click at [122, 202] on div "Shapes" at bounding box center [123, 279] width 16 height 5
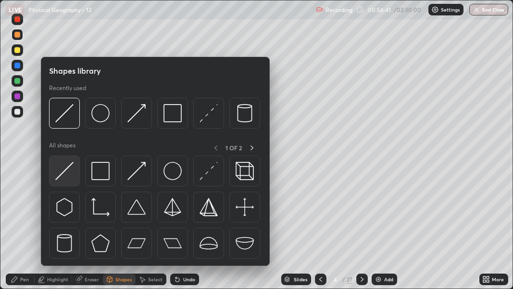
click at [70, 166] on img at bounding box center [64, 171] width 18 height 18
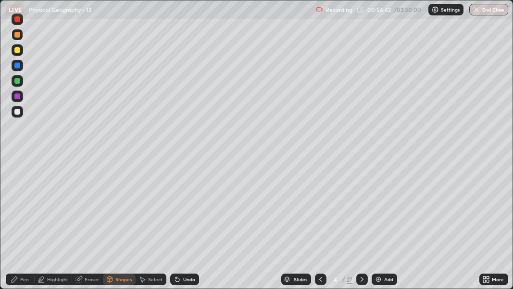
click at [18, 37] on div at bounding box center [17, 35] width 6 height 6
click at [185, 202] on div "Undo" at bounding box center [189, 279] width 12 height 5
click at [184, 202] on div "Undo" at bounding box center [189, 279] width 12 height 5
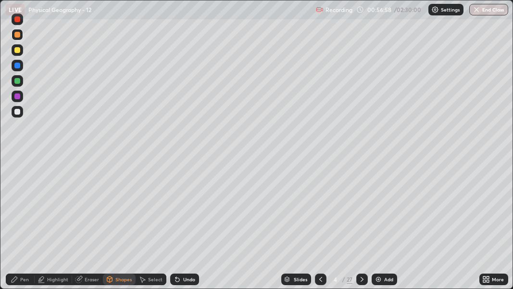
click at [184, 202] on div "Undo" at bounding box center [189, 279] width 12 height 5
click at [183, 202] on div "Undo" at bounding box center [189, 279] width 12 height 5
click at [181, 202] on div "Undo" at bounding box center [184, 279] width 29 height 12
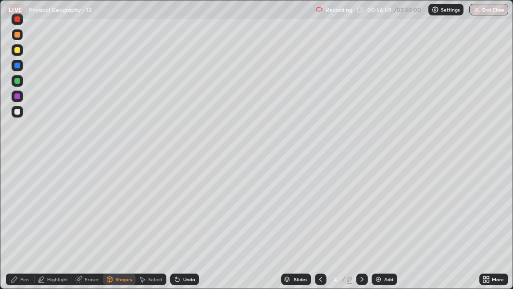
click at [181, 202] on div "Undo" at bounding box center [184, 279] width 29 height 12
click at [179, 202] on icon at bounding box center [178, 279] width 8 height 8
click at [116, 202] on div "Shapes" at bounding box center [123, 279] width 16 height 5
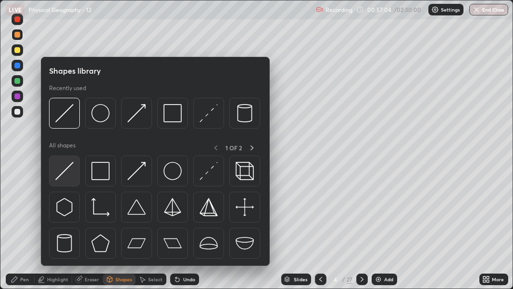
click at [71, 167] on img at bounding box center [64, 171] width 18 height 18
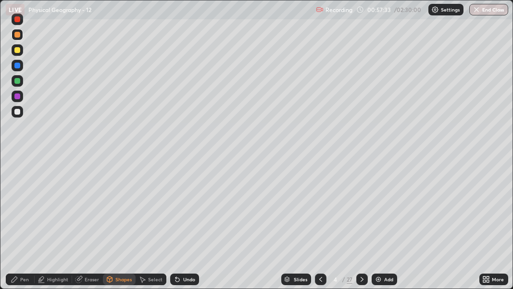
click at [22, 202] on div "Pen" at bounding box center [24, 279] width 9 height 5
click at [18, 177] on div at bounding box center [17, 177] width 4 height 4
click at [17, 112] on div at bounding box center [17, 112] width 6 height 6
click at [116, 202] on div "Shapes" at bounding box center [123, 279] width 16 height 5
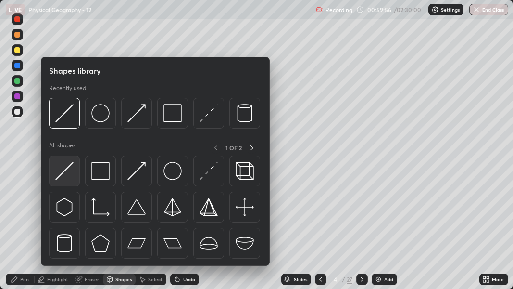
click at [69, 165] on img at bounding box center [64, 171] width 18 height 18
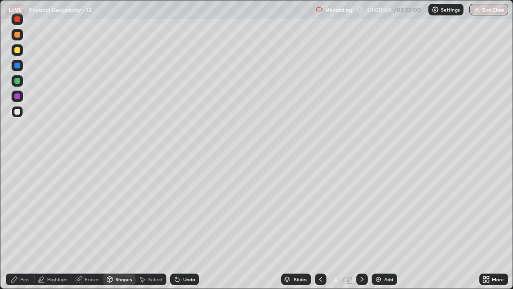
click at [20, 202] on div "Pen" at bounding box center [20, 279] width 29 height 12
click at [17, 177] on div at bounding box center [17, 177] width 4 height 4
click at [304, 202] on div "Slides" at bounding box center [300, 279] width 13 height 5
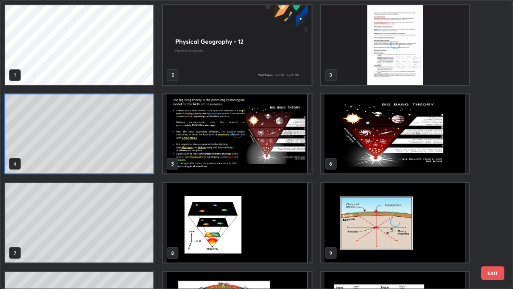
scroll to position [285, 507]
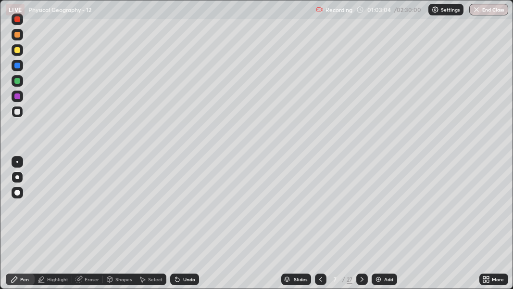
click at [94, 202] on div "Eraser" at bounding box center [92, 279] width 14 height 5
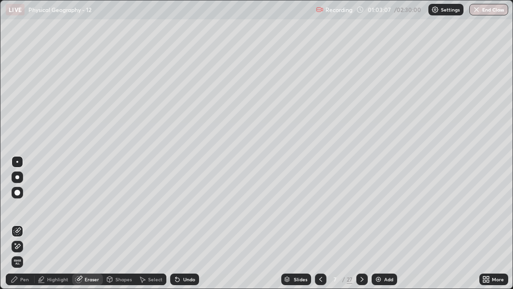
click at [22, 202] on div "Pen" at bounding box center [24, 279] width 9 height 5
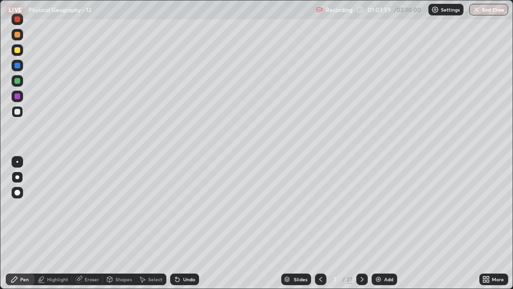
click at [125, 202] on div "Shapes" at bounding box center [123, 279] width 16 height 5
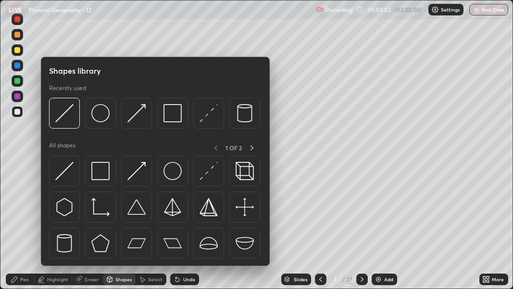
click at [151, 202] on div "Select" at bounding box center [155, 279] width 14 height 5
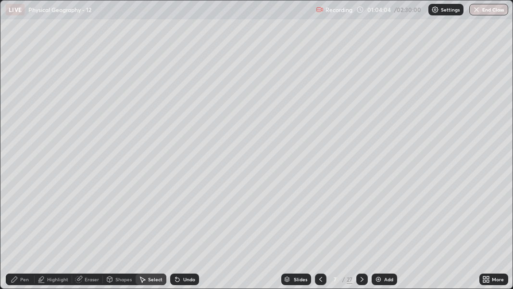
click at [294, 202] on div "Slides" at bounding box center [300, 279] width 13 height 5
click at [25, 202] on div "Pen" at bounding box center [24, 279] width 9 height 5
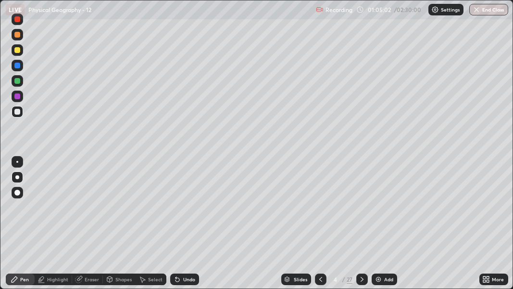
click at [16, 52] on div at bounding box center [17, 50] width 6 height 6
click at [16, 80] on div at bounding box center [17, 81] width 6 height 6
click at [0, 157] on div "Setting up your live class" at bounding box center [256, 144] width 513 height 289
click at [15, 50] on div at bounding box center [17, 50] width 6 height 6
click at [19, 111] on div at bounding box center [17, 112] width 6 height 6
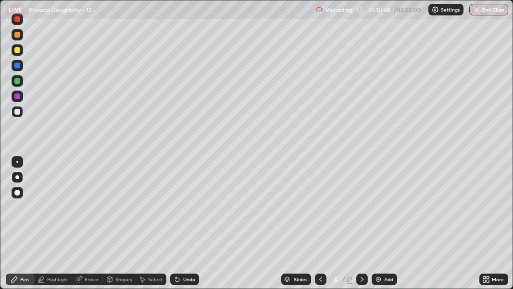
click at [17, 49] on div at bounding box center [17, 50] width 6 height 6
click at [299, 202] on div "Slides" at bounding box center [300, 279] width 13 height 5
click at [125, 202] on div "Shapes" at bounding box center [123, 279] width 16 height 5
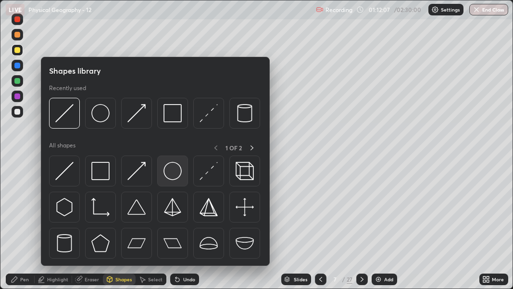
click at [174, 169] on img at bounding box center [173, 171] width 18 height 18
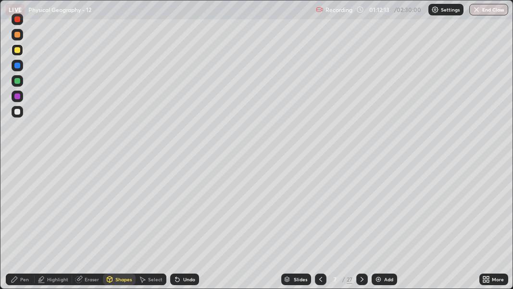
click at [153, 202] on div "Select" at bounding box center [155, 279] width 14 height 5
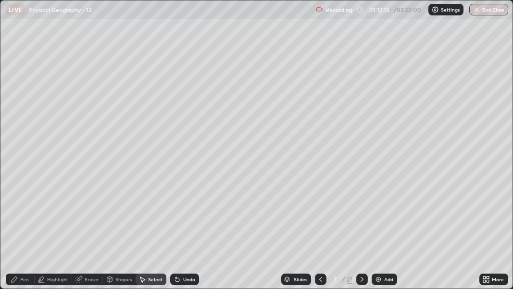
click at [161, 189] on div "0 ° Undo Copy Duplicate Duplicate to new slide Delete" at bounding box center [256, 144] width 512 height 288
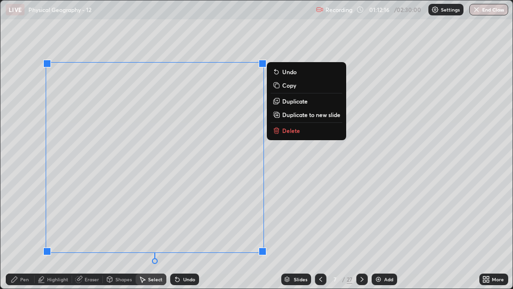
click at [112, 180] on div "0 ° Undo Copy Duplicate Duplicate to new slide Delete" at bounding box center [256, 144] width 512 height 288
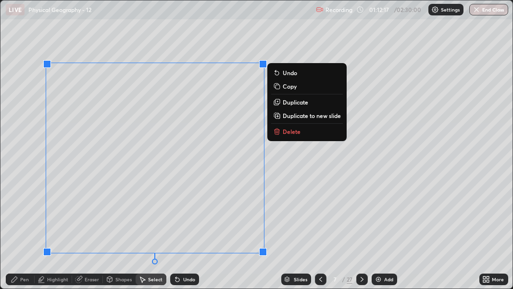
click at [29, 190] on div "0 ° Undo Copy Duplicate Duplicate to new slide Delete" at bounding box center [256, 144] width 512 height 288
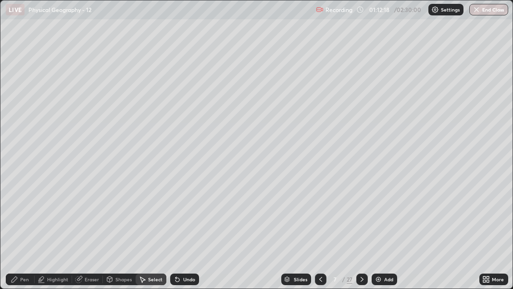
click at [0, 0] on icon at bounding box center [0, 0] width 0 height 0
click at [127, 129] on div "0 ° Undo Copy Duplicate Duplicate to new slide Delete" at bounding box center [256, 144] width 512 height 288
click at [187, 202] on div "Undo" at bounding box center [189, 279] width 12 height 5
click at [156, 184] on div "0 ° Undo Copy Duplicate Duplicate to new slide Delete" at bounding box center [256, 144] width 512 height 288
click at [119, 202] on div "Shapes" at bounding box center [123, 279] width 16 height 5
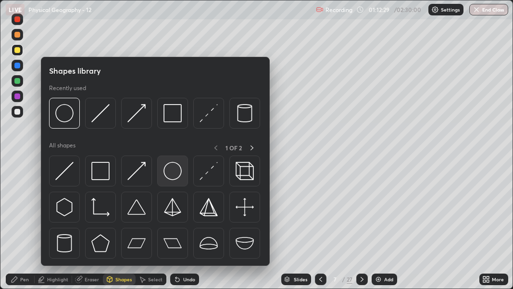
click at [172, 166] on img at bounding box center [173, 171] width 18 height 18
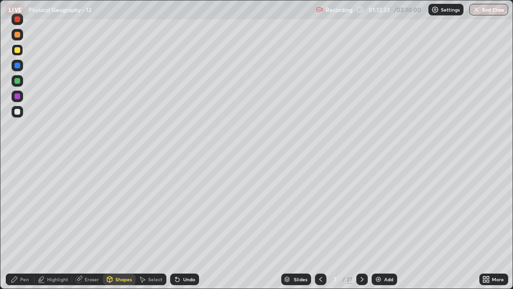
click at [150, 202] on div "Select" at bounding box center [155, 279] width 14 height 5
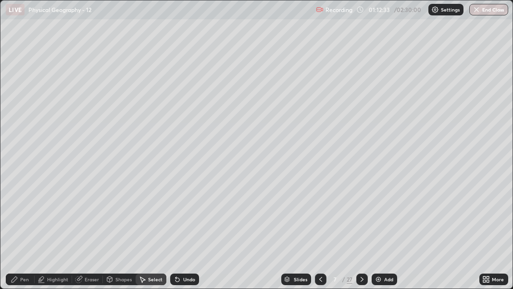
click at [88, 141] on div "0 ° Undo Copy Duplicate Duplicate to new slide Delete" at bounding box center [256, 144] width 512 height 288
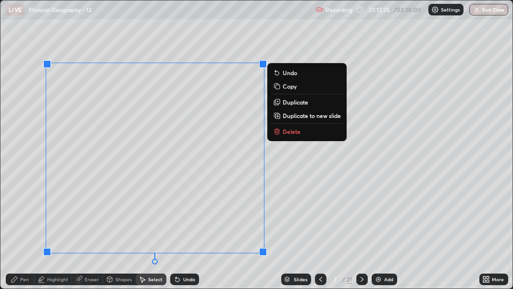
click at [28, 202] on div "Erase all" at bounding box center [17, 144] width 23 height 250
click at [289, 179] on div "0 ° Undo Copy Duplicate Duplicate to new slide Delete" at bounding box center [256, 144] width 512 height 288
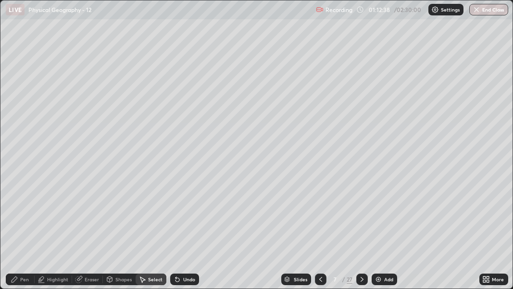
click at [193, 122] on div "0 ° Undo Copy Duplicate Duplicate to new slide Delete" at bounding box center [256, 144] width 512 height 288
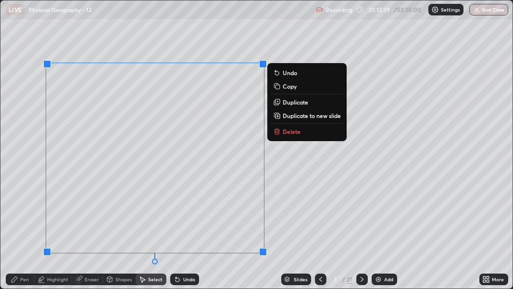
click at [284, 164] on div "0 ° Undo Copy Duplicate Duplicate to new slide Delete" at bounding box center [256, 144] width 512 height 288
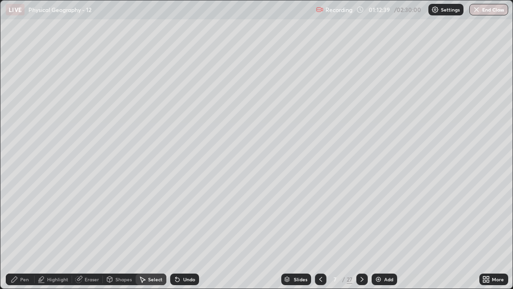
click at [123, 125] on div "0 ° Undo Copy Duplicate Duplicate to new slide Delete" at bounding box center [256, 144] width 512 height 288
click at [185, 202] on div "0 ° Undo Copy Duplicate Duplicate to new slide Delete" at bounding box center [256, 144] width 512 height 288
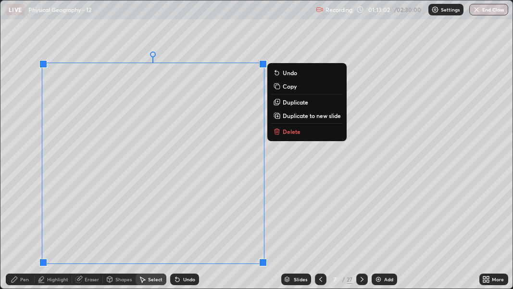
click at [288, 184] on div "0 ° Undo Copy Duplicate Duplicate to new slide Delete" at bounding box center [256, 144] width 512 height 288
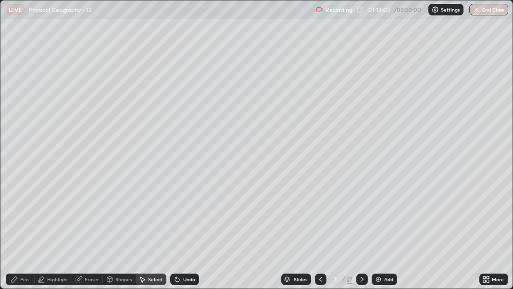
click at [122, 202] on div "Shapes" at bounding box center [123, 279] width 16 height 5
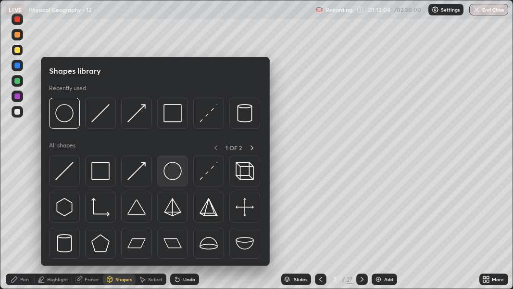
click at [174, 172] on img at bounding box center [173, 171] width 18 height 18
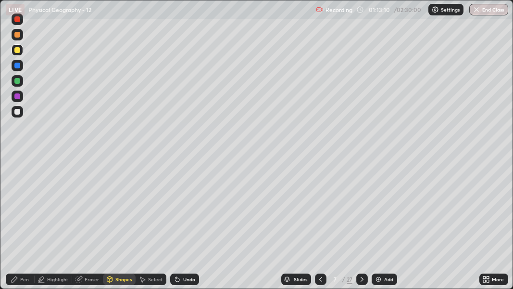
click at [22, 202] on div "Pen" at bounding box center [24, 279] width 9 height 5
click at [15, 191] on div at bounding box center [17, 192] width 6 height 6
click at [25, 202] on div "Pen" at bounding box center [20, 279] width 29 height 12
click at [17, 191] on div at bounding box center [17, 192] width 6 height 6
click at [21, 110] on div at bounding box center [18, 112] width 12 height 12
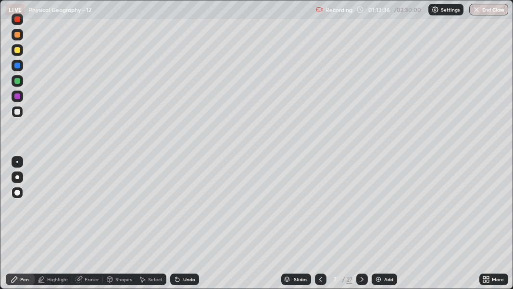
click at [0, 26] on div "Setting up your live class" at bounding box center [256, 144] width 513 height 289
click at [185, 202] on div "Undo" at bounding box center [189, 279] width 12 height 5
click at [0, 26] on div "Setting up your live class" at bounding box center [256, 144] width 513 height 289
click at [0, 27] on div "Setting up your live class" at bounding box center [256, 144] width 513 height 289
click at [294, 202] on div "Slides" at bounding box center [300, 279] width 13 height 5
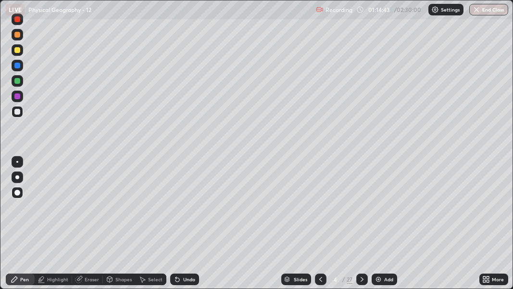
click at [17, 176] on div at bounding box center [17, 177] width 4 height 4
click at [18, 35] on div at bounding box center [17, 35] width 6 height 6
click at [19, 114] on div at bounding box center [17, 112] width 6 height 6
click at [20, 35] on div at bounding box center [17, 35] width 6 height 6
click at [19, 23] on div at bounding box center [18, 19] width 12 height 12
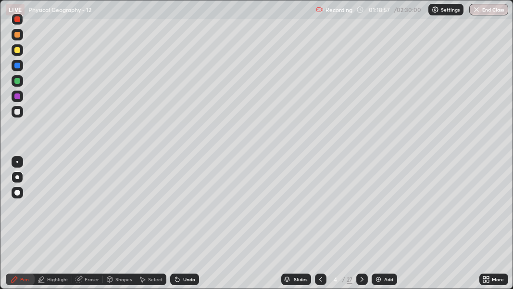
click at [18, 111] on div at bounding box center [17, 112] width 6 height 6
click at [21, 50] on div at bounding box center [18, 50] width 12 height 12
click at [21, 24] on div at bounding box center [18, 19] width 12 height 12
click at [378, 202] on img at bounding box center [379, 279] width 8 height 8
click at [20, 194] on div at bounding box center [18, 193] width 12 height 12
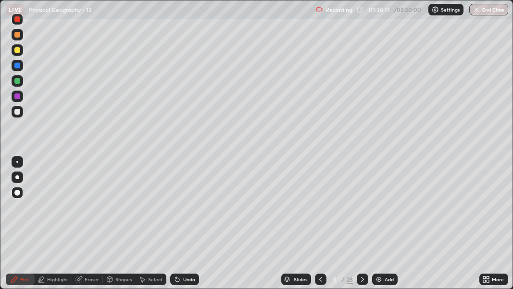
click at [17, 112] on div at bounding box center [17, 112] width 6 height 6
click at [18, 111] on div at bounding box center [17, 112] width 6 height 6
click at [18, 64] on div at bounding box center [17, 66] width 6 height 6
click at [185, 202] on div "Undo" at bounding box center [184, 279] width 29 height 12
click at [18, 113] on div at bounding box center [17, 112] width 6 height 6
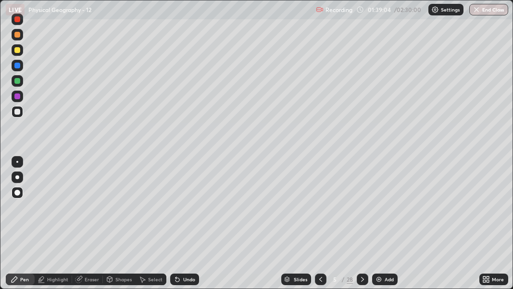
click at [185, 202] on div "Undo" at bounding box center [189, 279] width 12 height 5
click at [17, 83] on div at bounding box center [17, 81] width 6 height 6
click at [18, 112] on div at bounding box center [17, 112] width 6 height 6
click at [19, 81] on div at bounding box center [17, 81] width 6 height 6
click at [18, 176] on div at bounding box center [17, 177] width 4 height 4
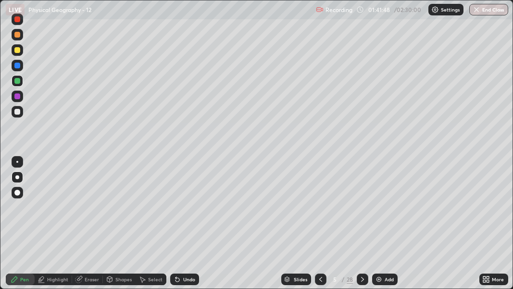
click at [18, 51] on div at bounding box center [17, 50] width 6 height 6
click at [16, 112] on div at bounding box center [17, 112] width 6 height 6
click at [188, 202] on div "Undo" at bounding box center [189, 279] width 12 height 5
click at [186, 202] on div "Undo" at bounding box center [189, 279] width 12 height 5
click at [89, 202] on div "Eraser" at bounding box center [92, 279] width 14 height 5
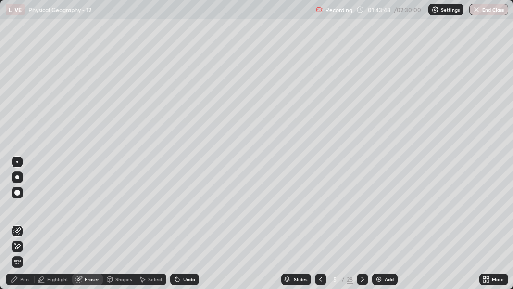
click at [21, 202] on div "Pen" at bounding box center [24, 279] width 9 height 5
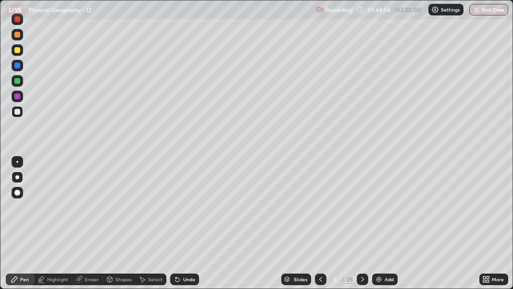
click at [17, 80] on div at bounding box center [17, 81] width 6 height 6
click at [17, 22] on div at bounding box center [17, 19] width 6 height 6
click at [18, 114] on div at bounding box center [17, 112] width 6 height 6
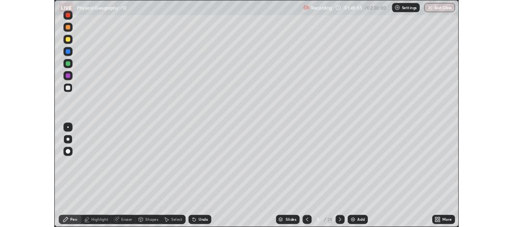
scroll to position [289, 513]
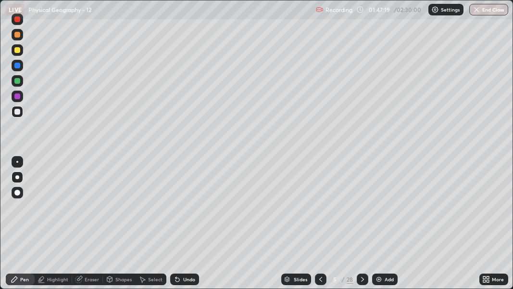
click at [17, 54] on div at bounding box center [18, 50] width 12 height 12
click at [492, 279] on div "More" at bounding box center [493, 279] width 29 height 12
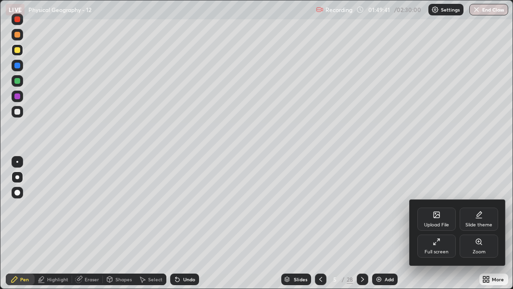
click at [440, 251] on div "Full screen" at bounding box center [437, 251] width 24 height 5
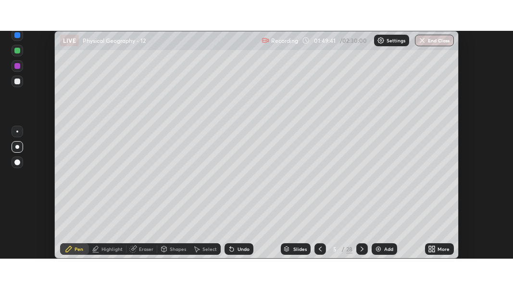
scroll to position [47865, 47580]
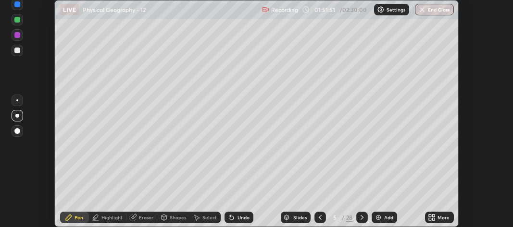
click at [445, 220] on div "More" at bounding box center [444, 217] width 12 height 5
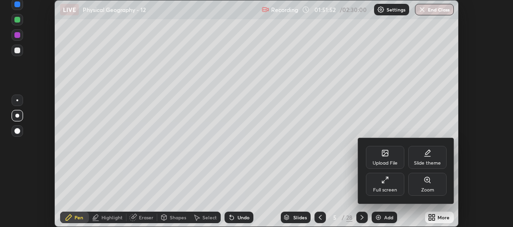
click at [401, 188] on div "Full screen" at bounding box center [385, 184] width 38 height 23
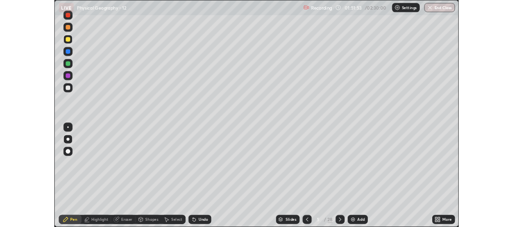
scroll to position [289, 513]
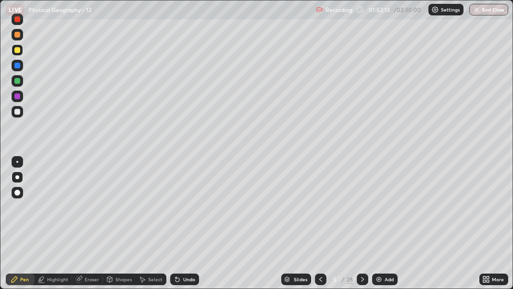
click at [18, 112] on div at bounding box center [17, 112] width 6 height 6
click at [91, 278] on div "Eraser" at bounding box center [92, 279] width 14 height 5
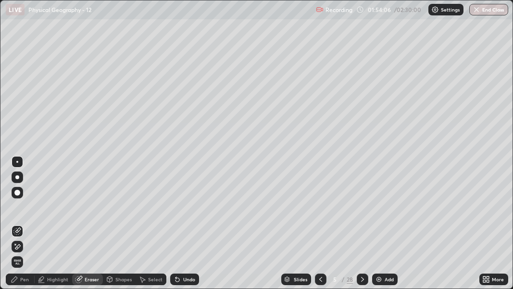
click at [28, 283] on div "Pen" at bounding box center [20, 279] width 29 height 12
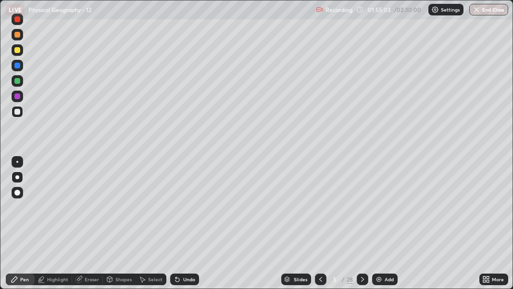
click at [15, 34] on div at bounding box center [17, 35] width 6 height 6
click at [487, 277] on icon at bounding box center [486, 279] width 8 height 8
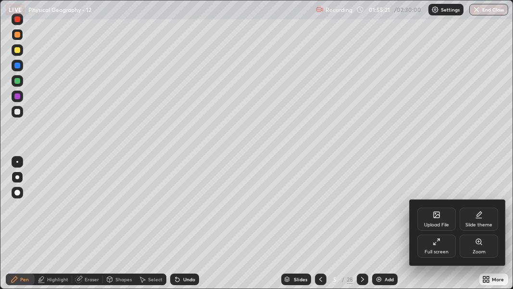
click at [445, 247] on div "Full screen" at bounding box center [436, 245] width 38 height 23
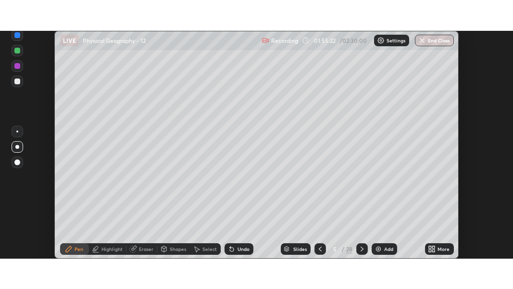
scroll to position [47865, 47580]
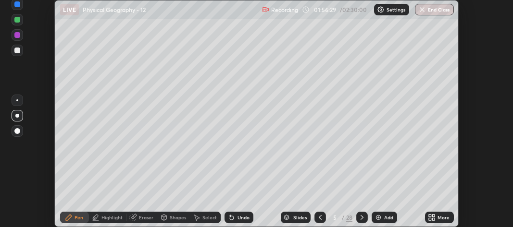
click at [434, 218] on icon at bounding box center [432, 218] width 8 height 8
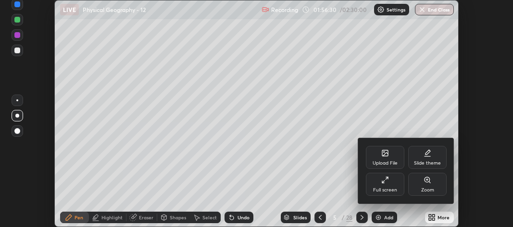
click at [390, 189] on div "Full screen" at bounding box center [385, 190] width 24 height 5
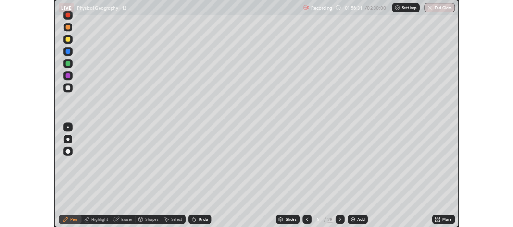
scroll to position [289, 513]
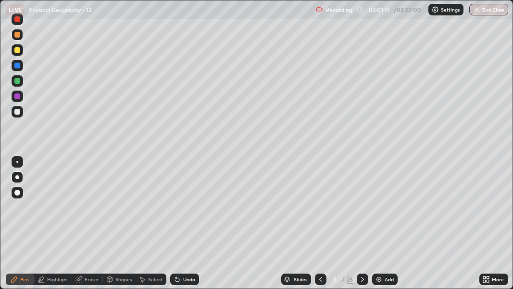
click at [88, 280] on div "Eraser" at bounding box center [92, 279] width 14 height 5
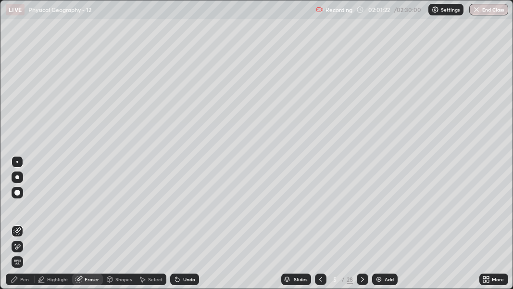
click at [21, 284] on div "Pen" at bounding box center [20, 279] width 29 height 12
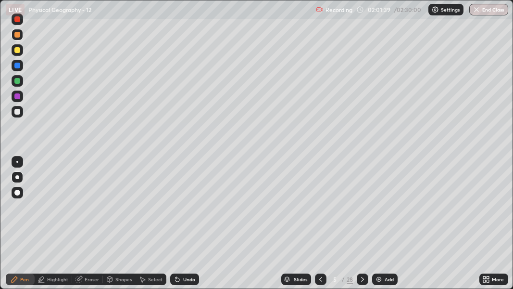
click at [90, 279] on div "Eraser" at bounding box center [92, 279] width 14 height 5
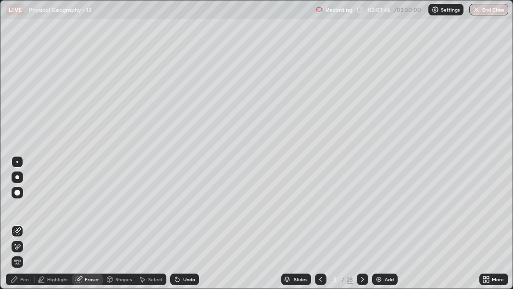
click at [25, 279] on div "Pen" at bounding box center [24, 279] width 9 height 5
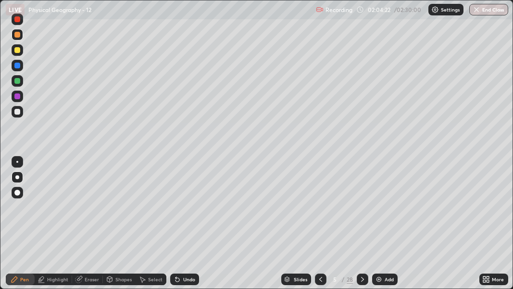
click at [491, 277] on div "More" at bounding box center [493, 279] width 29 height 12
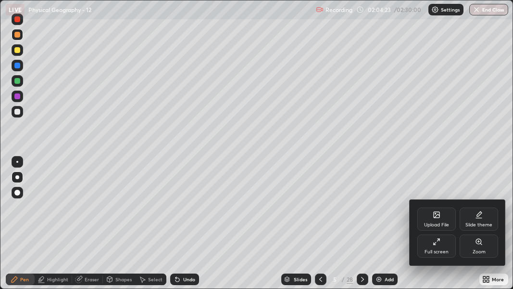
click at [440, 245] on icon at bounding box center [437, 242] width 8 height 8
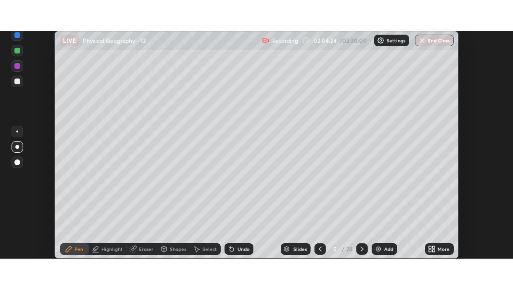
scroll to position [47865, 47580]
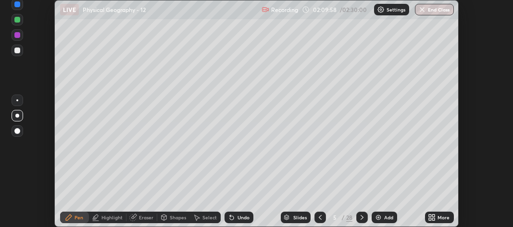
click at [430, 220] on icon at bounding box center [430, 219] width 2 height 2
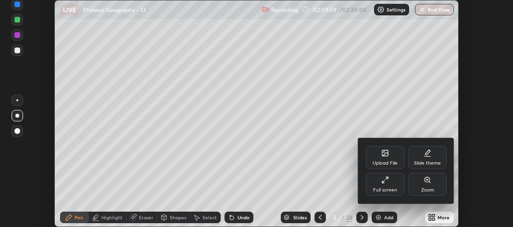
click at [391, 182] on div "Full screen" at bounding box center [385, 184] width 38 height 23
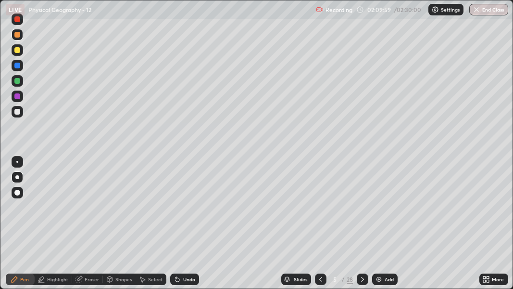
scroll to position [289, 513]
click at [19, 112] on div at bounding box center [17, 112] width 6 height 6
click at [18, 50] on div at bounding box center [17, 50] width 6 height 6
click at [380, 281] on img at bounding box center [379, 279] width 8 height 8
click at [16, 111] on div at bounding box center [17, 112] width 6 height 6
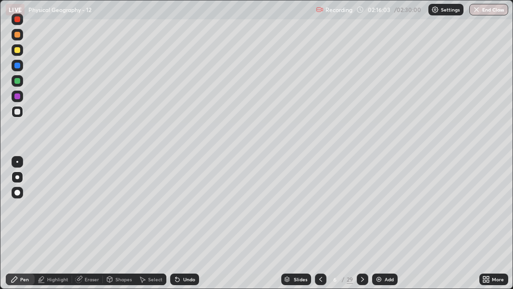
click at [18, 50] on div at bounding box center [17, 50] width 6 height 6
click at [18, 192] on div at bounding box center [17, 192] width 6 height 6
click at [89, 277] on div "Eraser" at bounding box center [92, 279] width 14 height 5
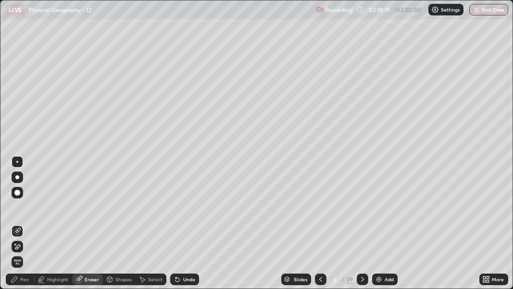
click at [24, 281] on div "Pen" at bounding box center [24, 279] width 9 height 5
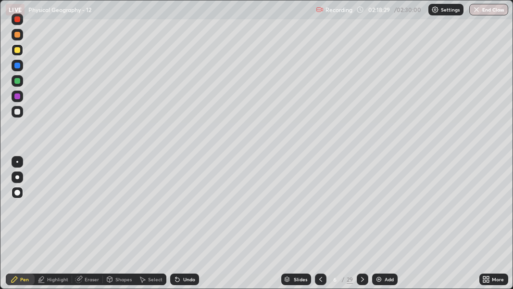
click at [17, 161] on div at bounding box center [17, 162] width 2 height 2
click at [16, 111] on div at bounding box center [17, 112] width 6 height 6
click at [18, 177] on div at bounding box center [17, 177] width 4 height 4
click at [18, 98] on div at bounding box center [17, 96] width 6 height 6
click at [17, 161] on div at bounding box center [17, 162] width 2 height 2
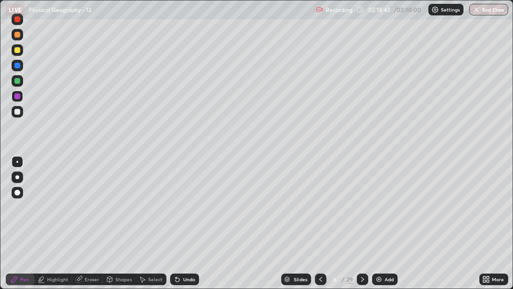
click at [18, 51] on div at bounding box center [17, 50] width 6 height 6
click at [16, 36] on div at bounding box center [17, 35] width 6 height 6
click at [17, 177] on div at bounding box center [17, 177] width 4 height 4
click at [17, 111] on div at bounding box center [17, 112] width 6 height 6
click at [17, 36] on div at bounding box center [17, 35] width 6 height 6
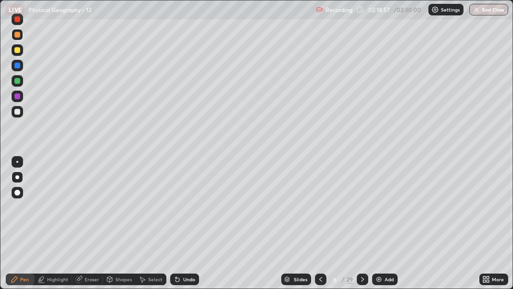
click at [18, 19] on div "LIVE Physical Geography - 12" at bounding box center [159, 9] width 306 height 19
click at [18, 20] on div at bounding box center [17, 19] width 6 height 6
click at [19, 19] on div at bounding box center [17, 19] width 6 height 6
click at [16, 194] on div at bounding box center [17, 192] width 6 height 6
click at [17, 192] on div at bounding box center [17, 192] width 6 height 6
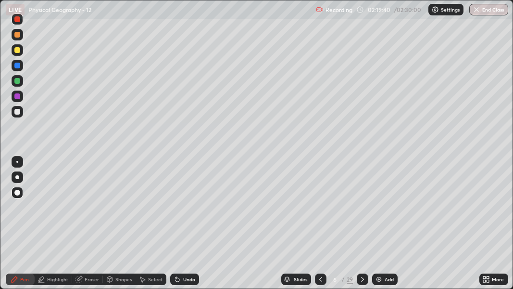
click at [17, 35] on div at bounding box center [17, 35] width 6 height 6
click at [17, 111] on div at bounding box center [17, 112] width 6 height 6
click at [17, 52] on div at bounding box center [17, 50] width 6 height 6
click at [125, 280] on div "Shapes" at bounding box center [123, 279] width 16 height 5
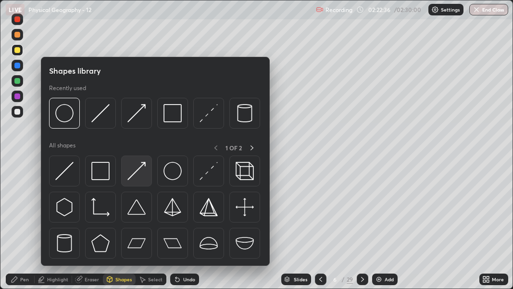
click at [140, 173] on img at bounding box center [136, 171] width 18 height 18
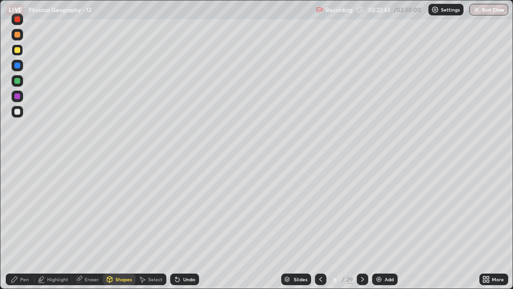
click at [24, 278] on div "Pen" at bounding box center [24, 279] width 9 height 5
click at [18, 190] on div at bounding box center [17, 192] width 6 height 6
click at [19, 97] on div at bounding box center [17, 96] width 6 height 6
click at [123, 279] on div "Shapes" at bounding box center [123, 279] width 16 height 5
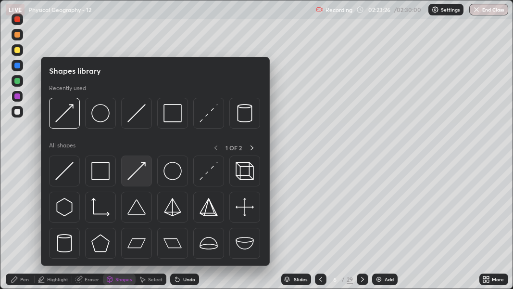
click at [136, 169] on img at bounding box center [136, 171] width 18 height 18
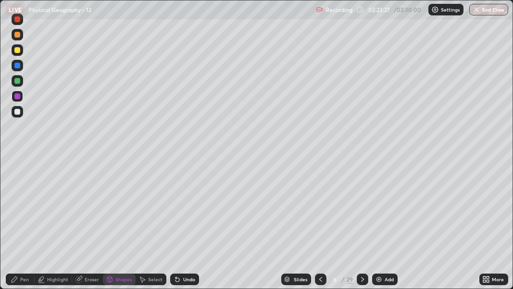
click at [15, 19] on div "LIVE Physical Geography - 12" at bounding box center [159, 9] width 306 height 19
click at [18, 281] on icon at bounding box center [15, 279] width 8 height 8
click at [19, 193] on div at bounding box center [17, 192] width 6 height 6
click at [123, 277] on div "Shapes" at bounding box center [123, 279] width 16 height 5
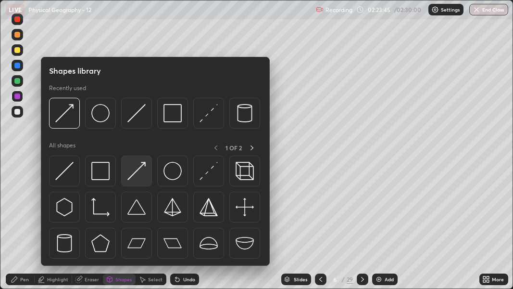
click at [139, 172] on img at bounding box center [136, 171] width 18 height 18
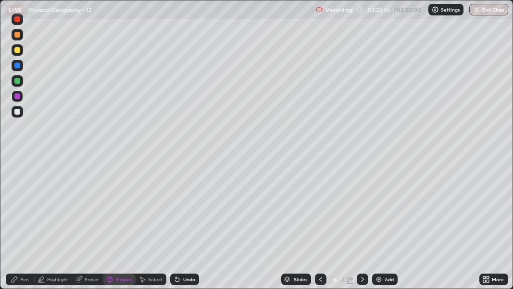
click at [19, 82] on div at bounding box center [17, 81] width 6 height 6
click at [18, 52] on div at bounding box center [17, 50] width 6 height 6
click at [16, 51] on div at bounding box center [17, 50] width 6 height 6
click at [18, 23] on div at bounding box center [18, 19] width 12 height 12
click at [26, 279] on div "Pen" at bounding box center [24, 279] width 9 height 5
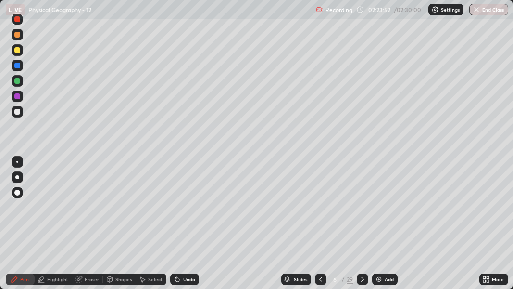
click at [22, 193] on div at bounding box center [18, 193] width 12 height 12
click at [17, 112] on div at bounding box center [17, 112] width 6 height 6
click at [391, 11] on div "02:25:07" at bounding box center [380, 10] width 27 height 6
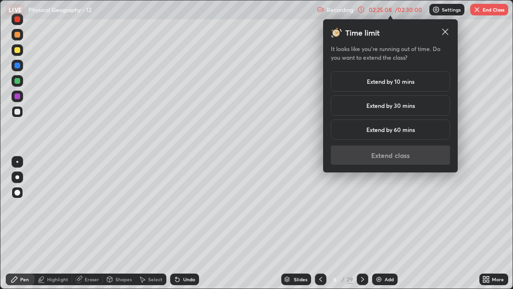
click at [401, 82] on h5 "Extend by 10 mins" at bounding box center [391, 81] width 48 height 9
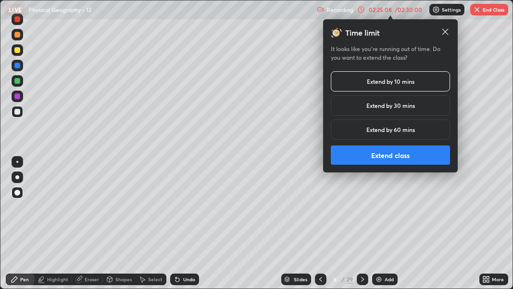
click at [391, 157] on button "Extend class" at bounding box center [390, 154] width 119 height 19
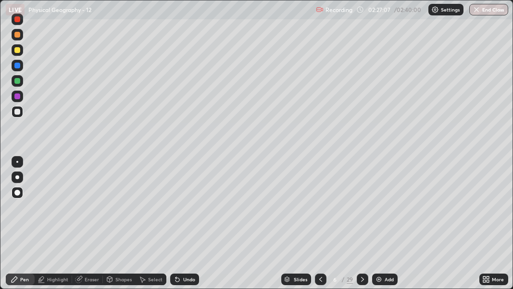
click at [16, 50] on div at bounding box center [17, 50] width 6 height 6
click at [297, 277] on div "Slides" at bounding box center [300, 279] width 13 height 5
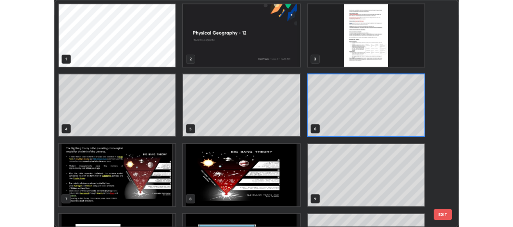
scroll to position [285, 507]
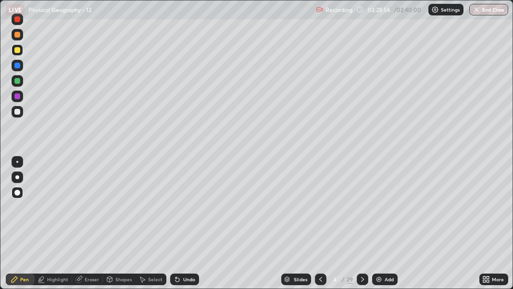
click at [17, 21] on div at bounding box center [17, 19] width 6 height 6
click at [485, 280] on icon at bounding box center [484, 280] width 2 height 2
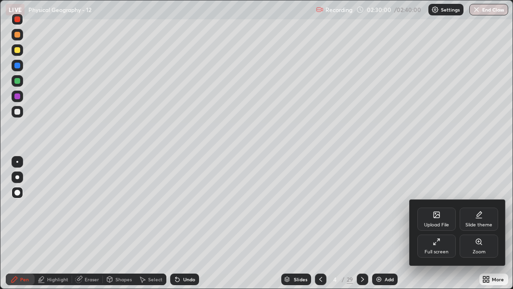
click at [449, 244] on div "Full screen" at bounding box center [436, 245] width 38 height 23
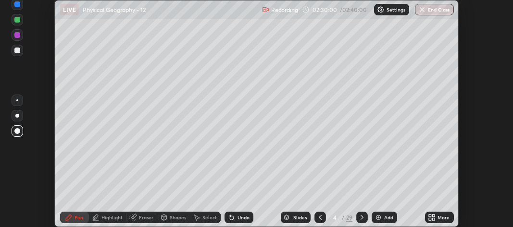
scroll to position [47865, 47580]
click at [302, 217] on div "Slides" at bounding box center [299, 217] width 13 height 5
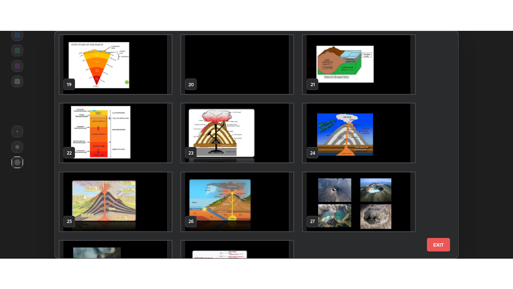
scroll to position [457, 0]
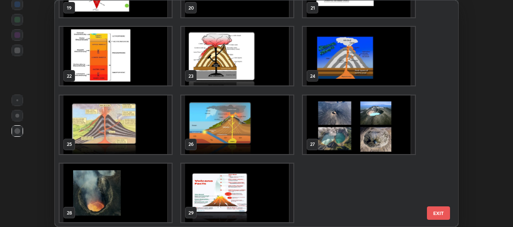
click at [440, 210] on button "EXIT" at bounding box center [438, 213] width 23 height 13
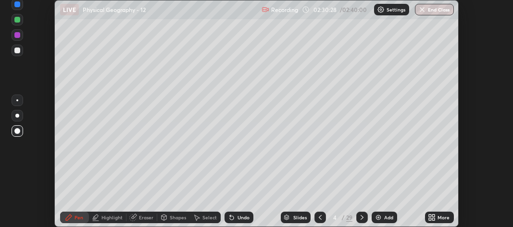
click at [444, 219] on div "More" at bounding box center [444, 217] width 12 height 5
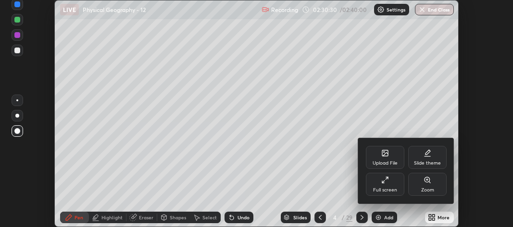
click at [397, 186] on div "Full screen" at bounding box center [385, 184] width 38 height 23
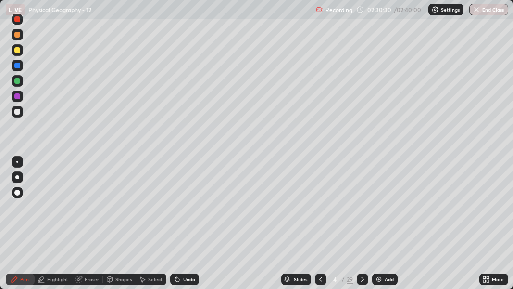
scroll to position [289, 513]
click at [492, 9] on button "End Class" at bounding box center [488, 10] width 39 height 12
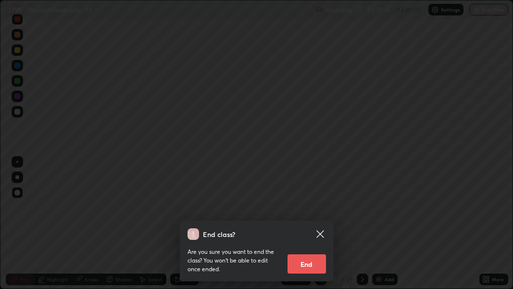
click at [309, 263] on button "End" at bounding box center [307, 263] width 38 height 19
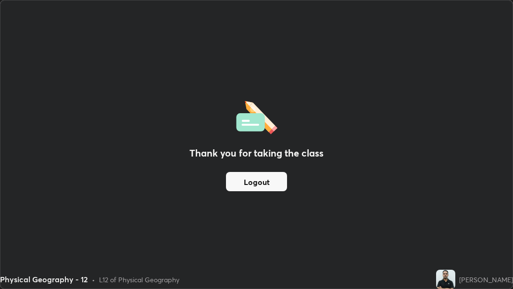
click at [266, 184] on button "Logout" at bounding box center [256, 181] width 61 height 19
click at [262, 180] on button "Logout" at bounding box center [256, 181] width 61 height 19
click at [260, 177] on button "Logout" at bounding box center [256, 181] width 61 height 19
